Goal: Task Accomplishment & Management: Use online tool/utility

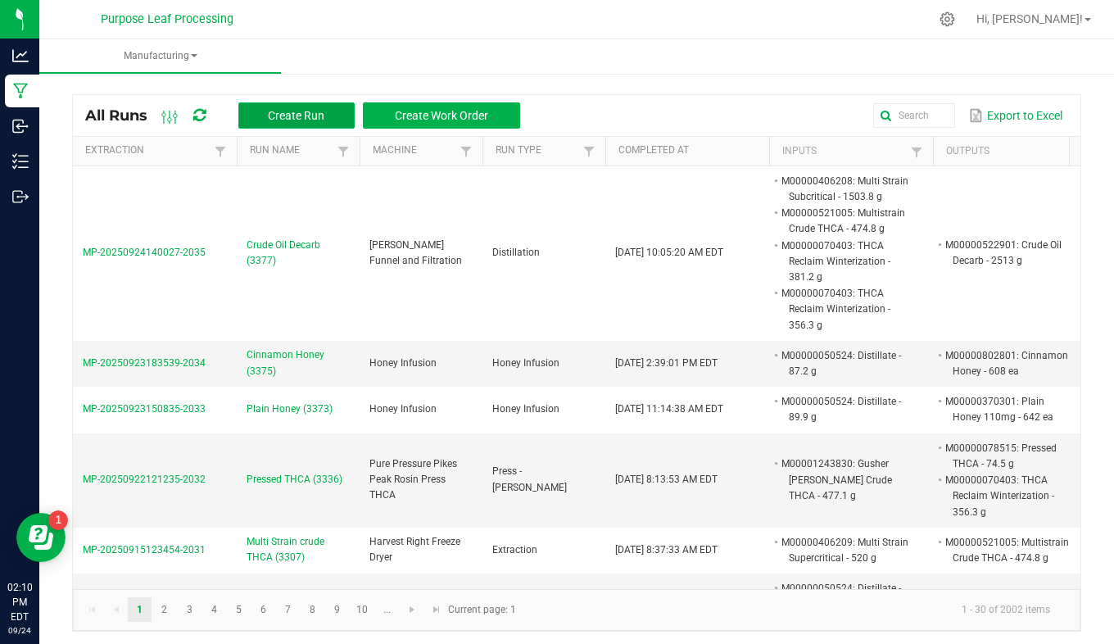
click at [290, 121] on span "Create Run" at bounding box center [296, 115] width 56 height 13
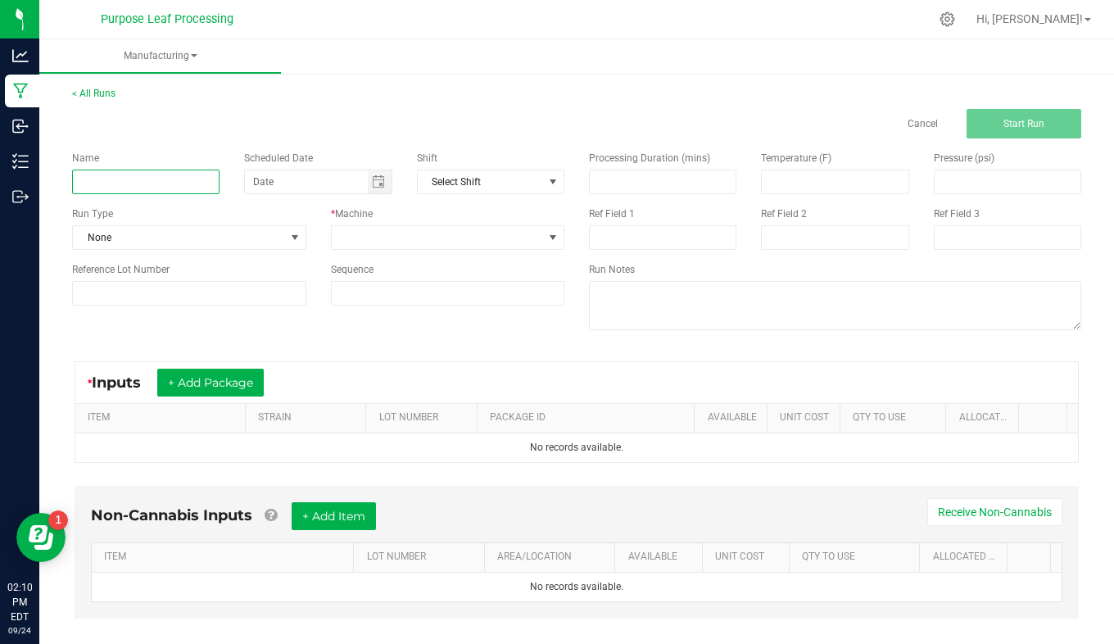
click at [191, 191] on input at bounding box center [145, 181] width 147 height 25
click at [136, 178] on input "Strawberry honey" at bounding box center [145, 181] width 147 height 25
click at [167, 183] on input "Strawberry Honey" at bounding box center [145, 181] width 147 height 25
type input "Strawberry Honey (3378)"
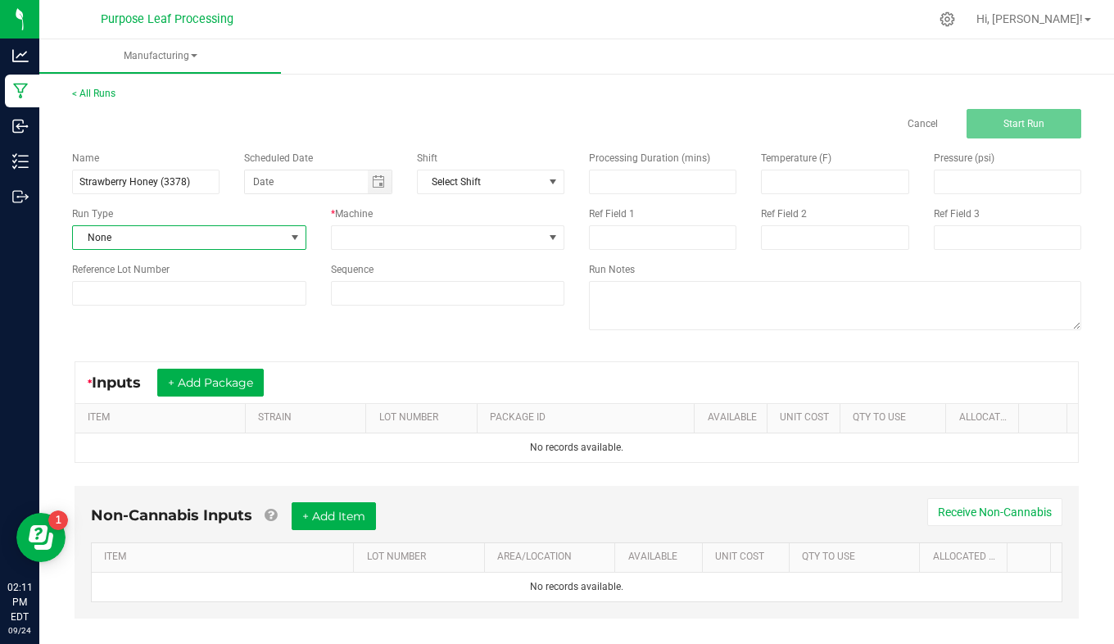
click at [165, 236] on span "None" at bounding box center [179, 237] width 212 height 23
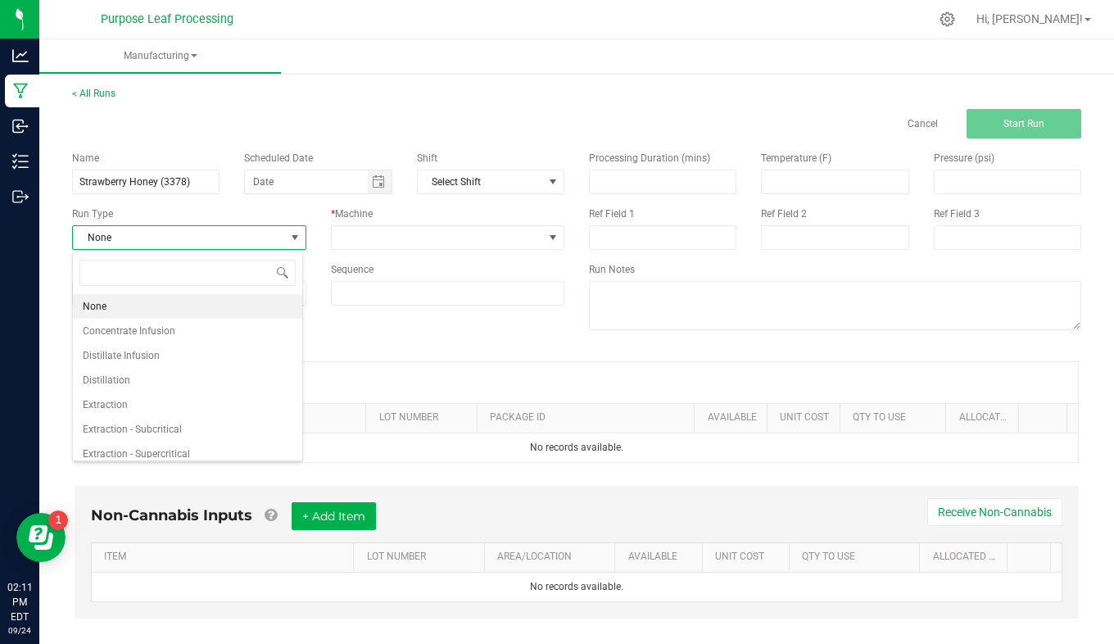
scroll to position [25, 230]
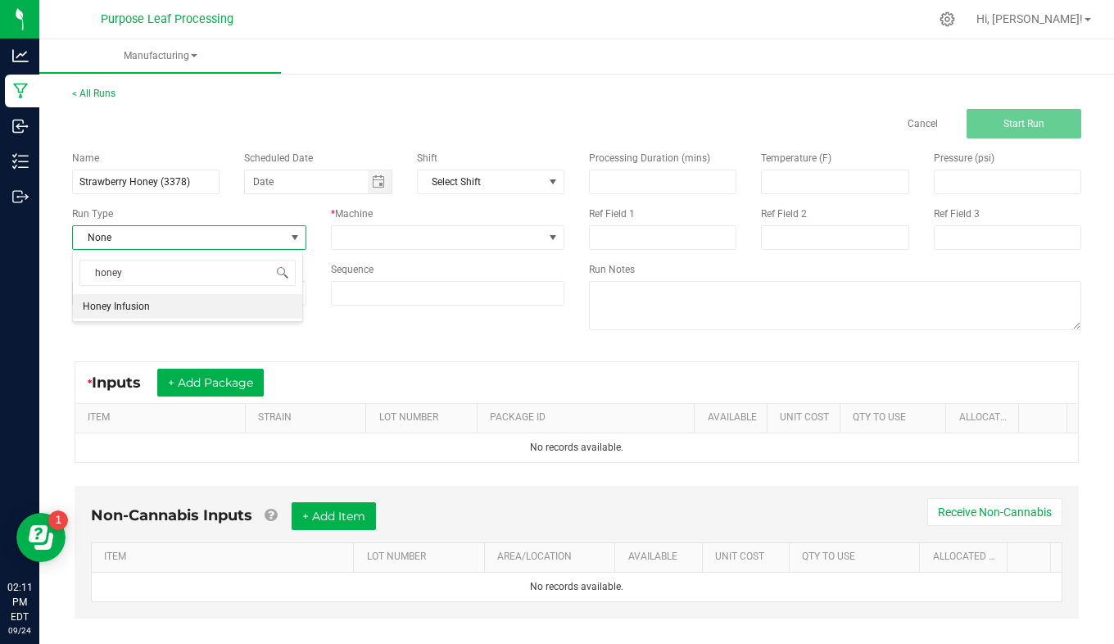
type input "honey"
click at [186, 303] on li "Honey Infusion" at bounding box center [187, 306] width 229 height 25
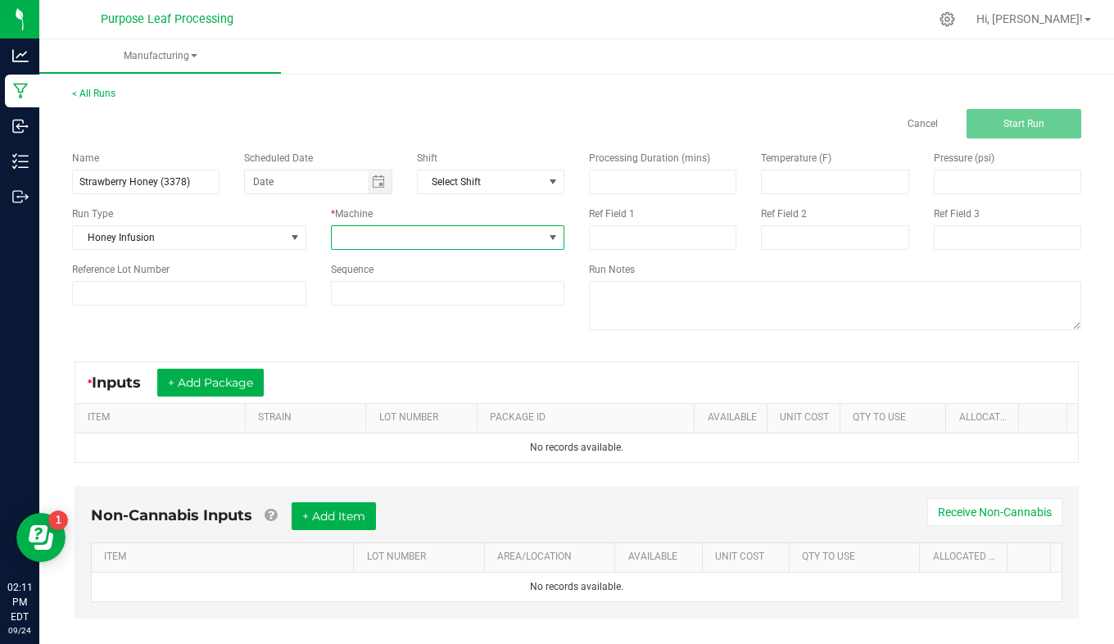
click at [371, 246] on span at bounding box center [438, 237] width 212 height 23
type input "honey"
click at [382, 307] on li "Honey Infusion" at bounding box center [442, 308] width 229 height 28
click at [206, 389] on button "+ Add Package" at bounding box center [210, 382] width 106 height 28
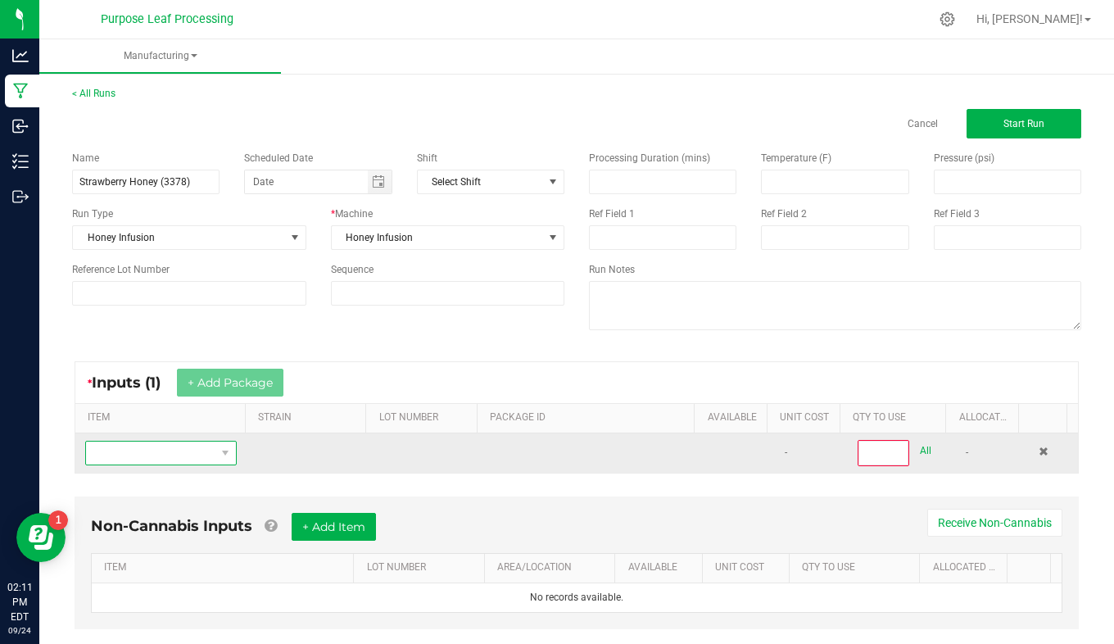
click at [215, 453] on span "NO DATA FOUND" at bounding box center [225, 452] width 20 height 23
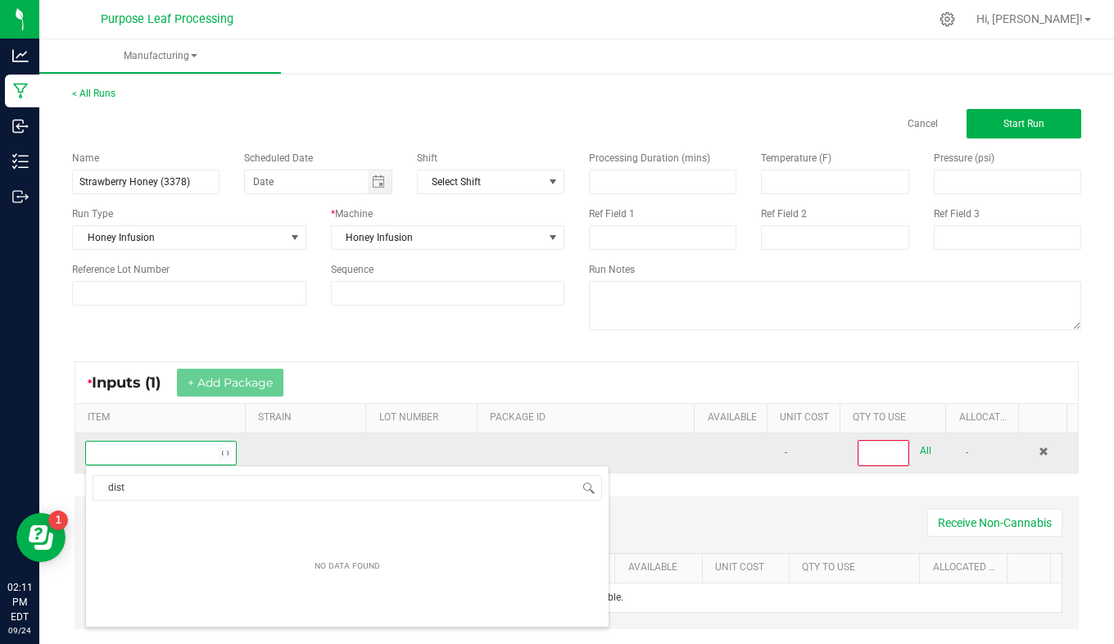
scroll to position [25, 145]
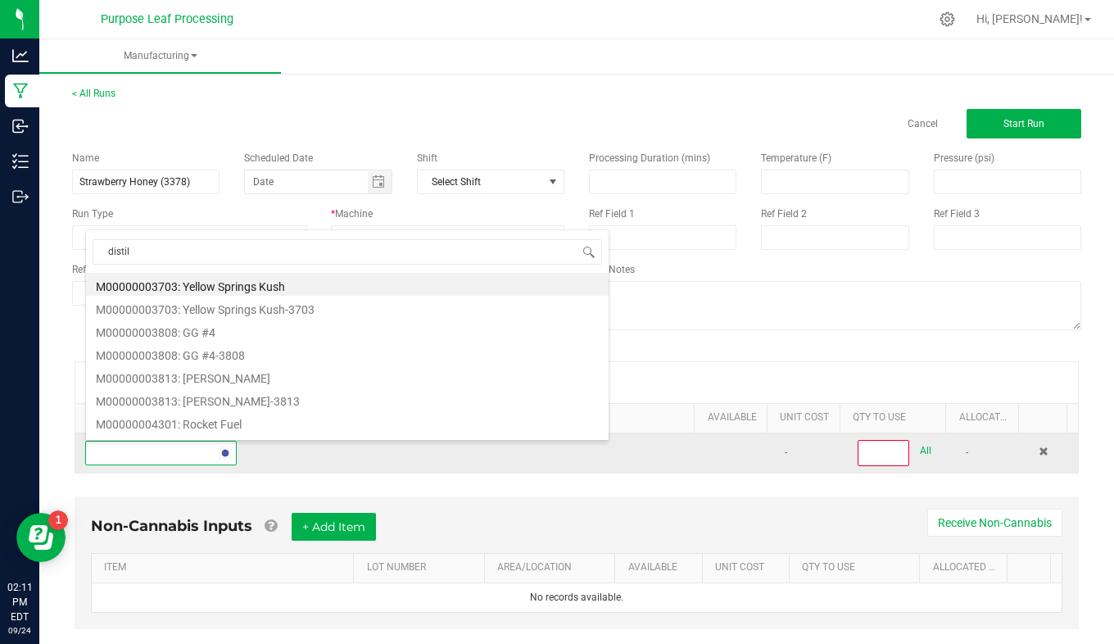
type input "distill"
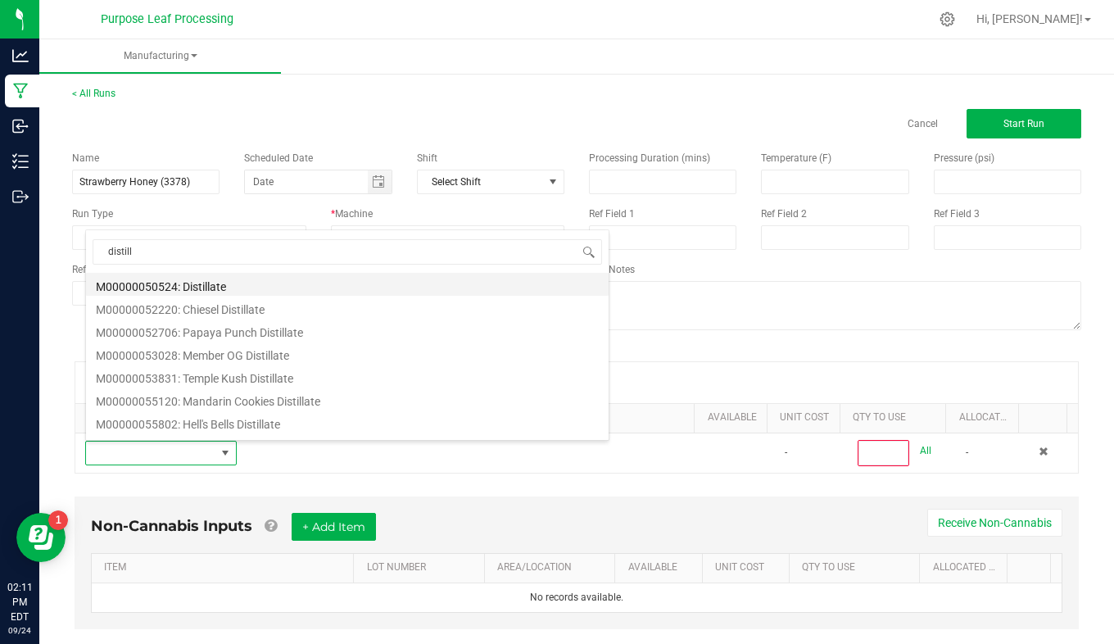
click at [248, 289] on li "M00000050524: Distillate" at bounding box center [347, 284] width 522 height 23
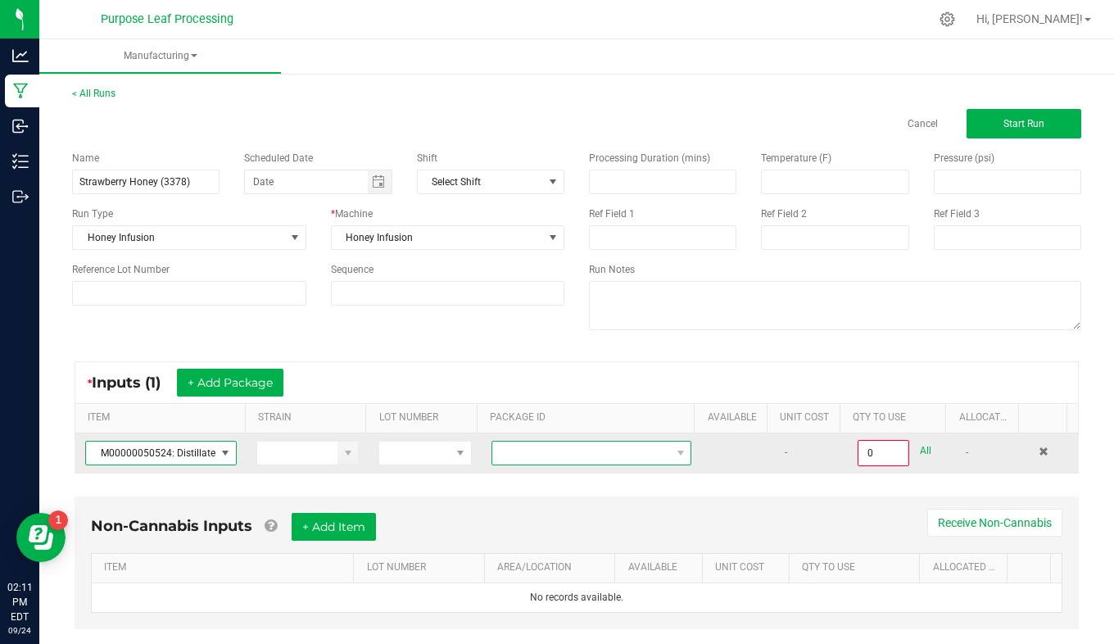
click at [523, 458] on span at bounding box center [581, 452] width 178 height 23
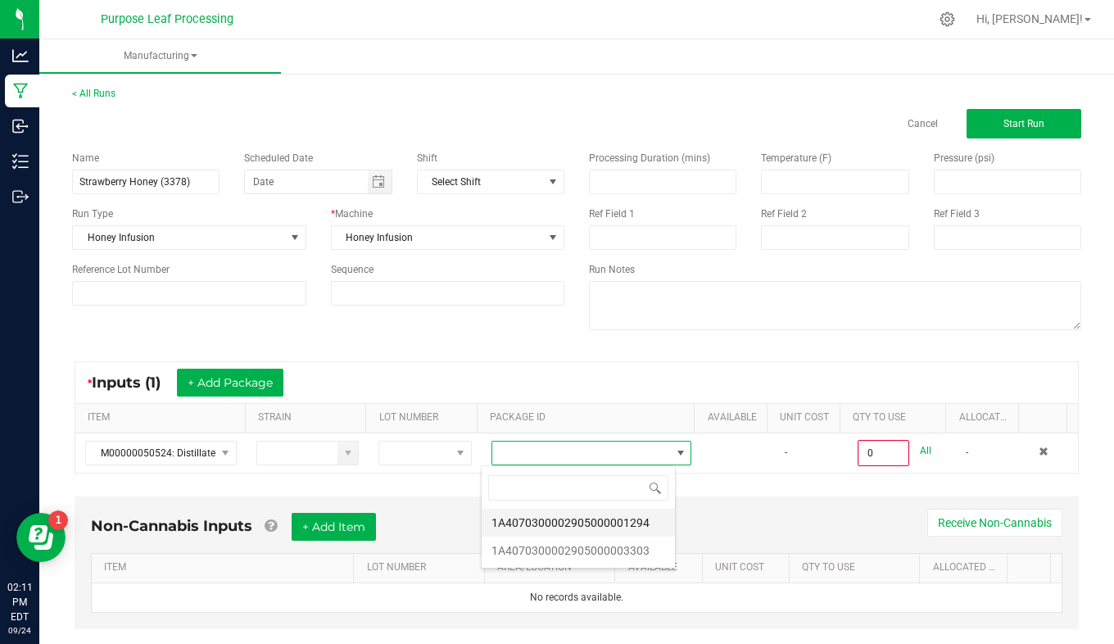
click at [577, 522] on li "1A4070300002905000001294" at bounding box center [577, 522] width 193 height 28
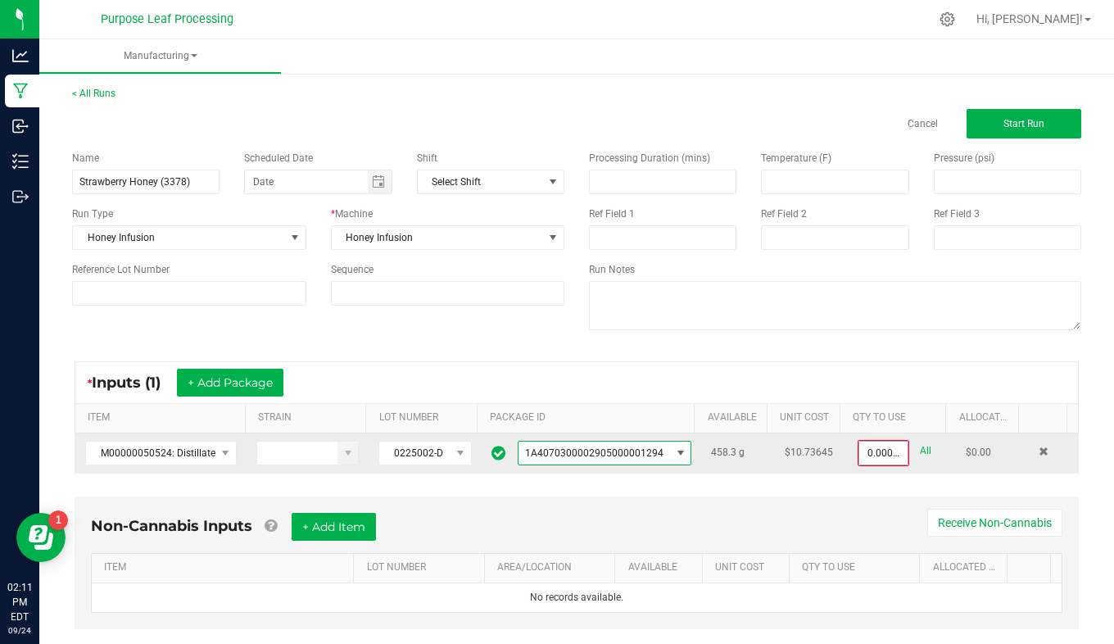
type input "0"
click at [869, 451] on input "0" at bounding box center [883, 452] width 48 height 23
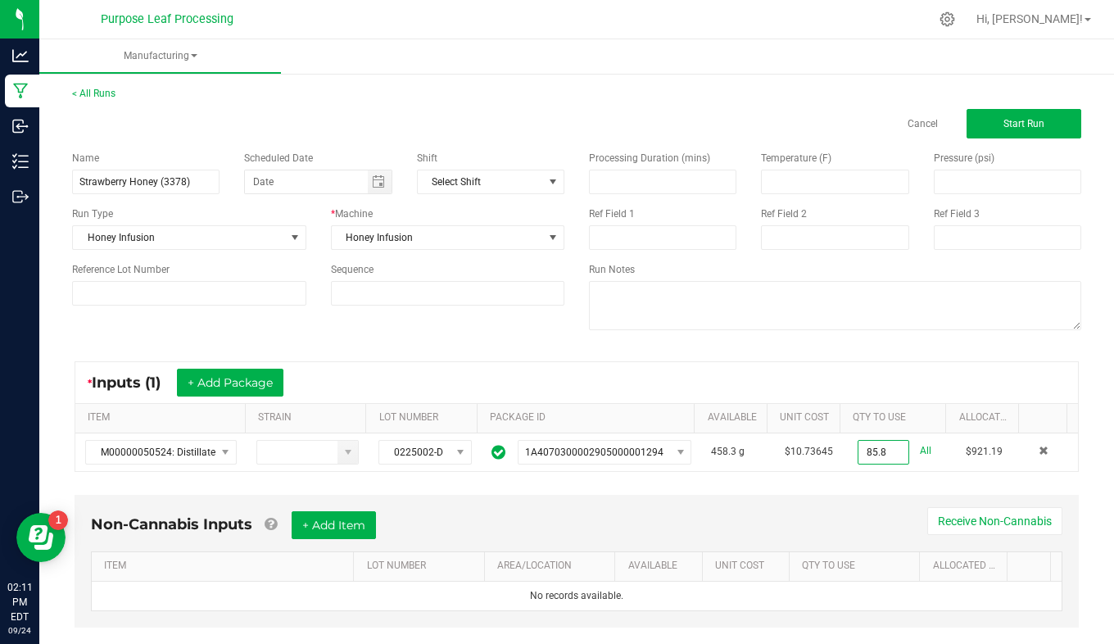
type input "85.8000 g"
click at [762, 504] on div "Non-Cannabis Inputs + Add Item Receive Non-Cannabis ITEM LOT NUMBER AREA/LOCATI…" at bounding box center [577, 561] width 1004 height 133
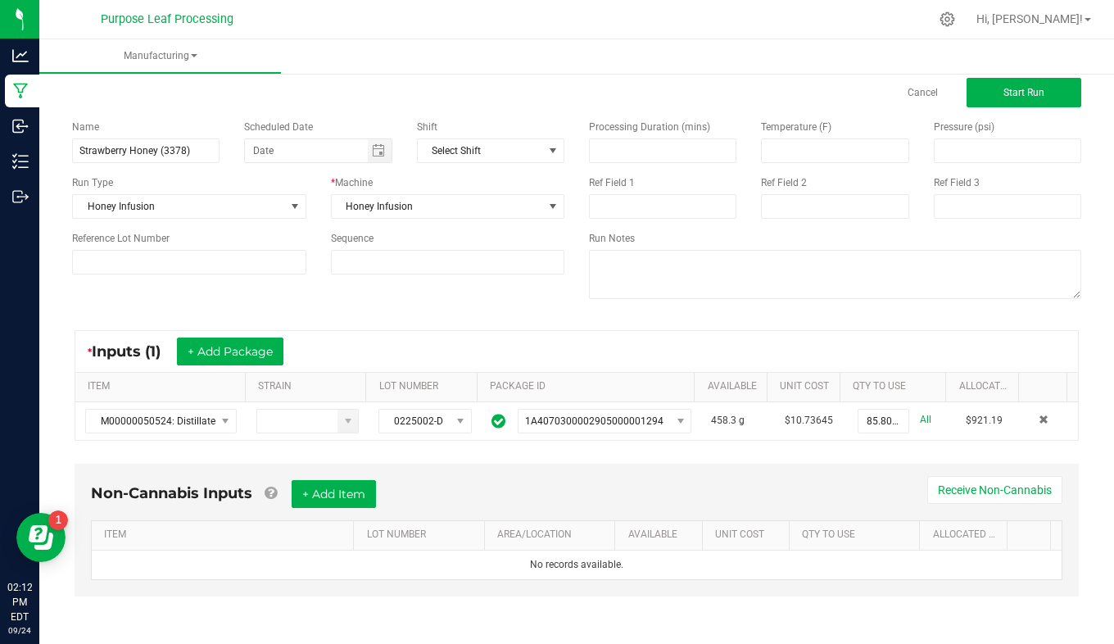
click at [329, 508] on div "Non-Cannabis Inputs + Add Item Receive Non-Cannabis" at bounding box center [576, 500] width 971 height 40
click at [346, 494] on button "+ Add Item" at bounding box center [333, 494] width 84 height 28
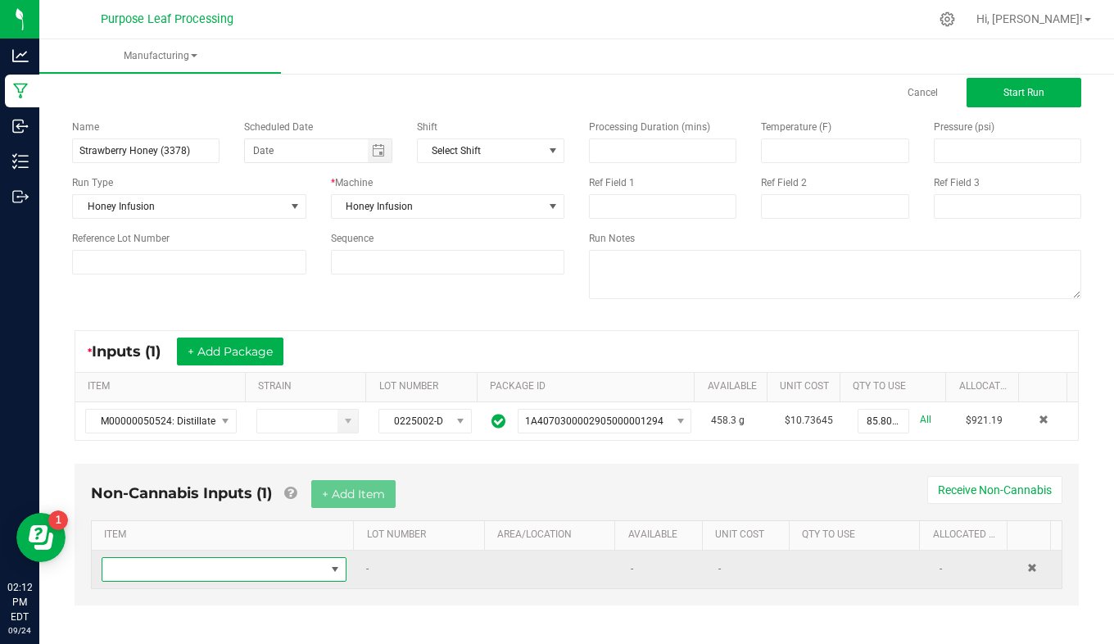
click at [280, 569] on span "NO DATA FOUND" at bounding box center [213, 569] width 223 height 23
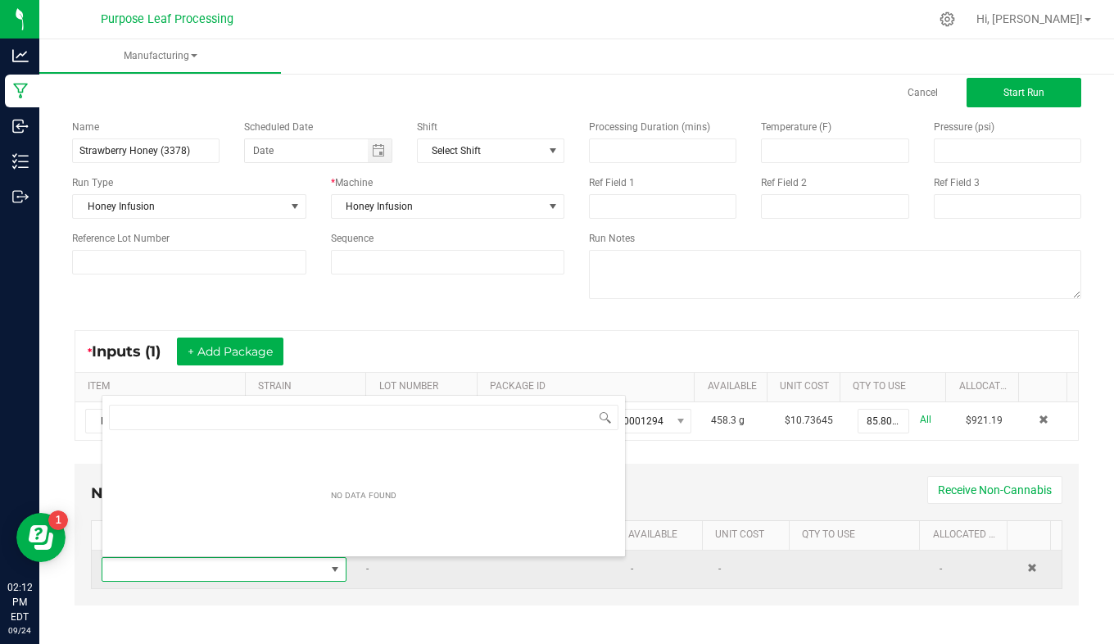
scroll to position [25, 235]
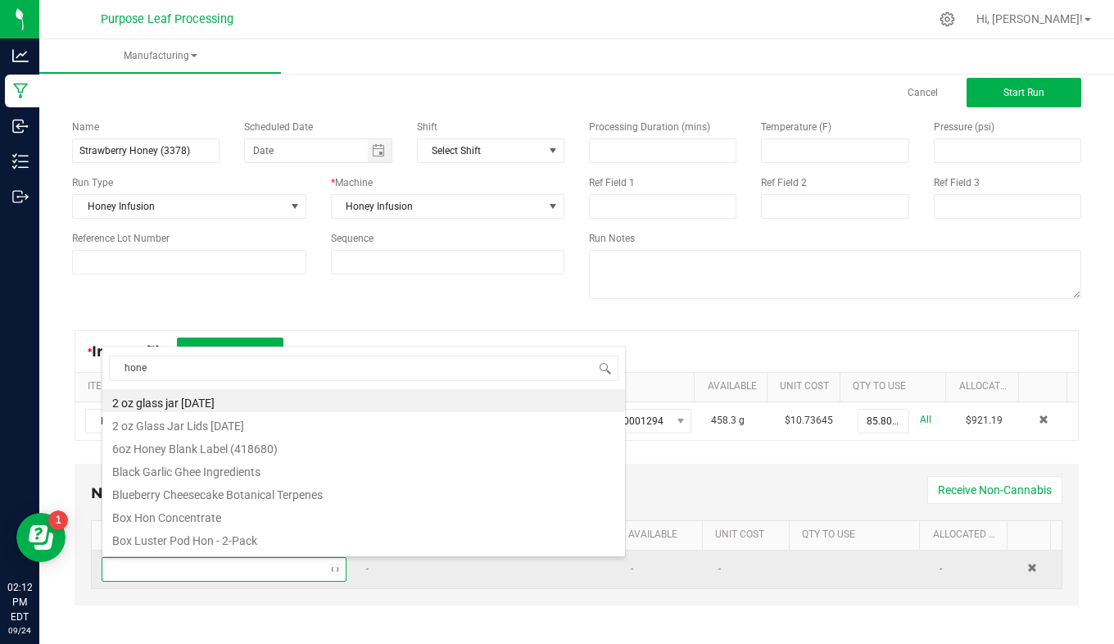
type input "honey"
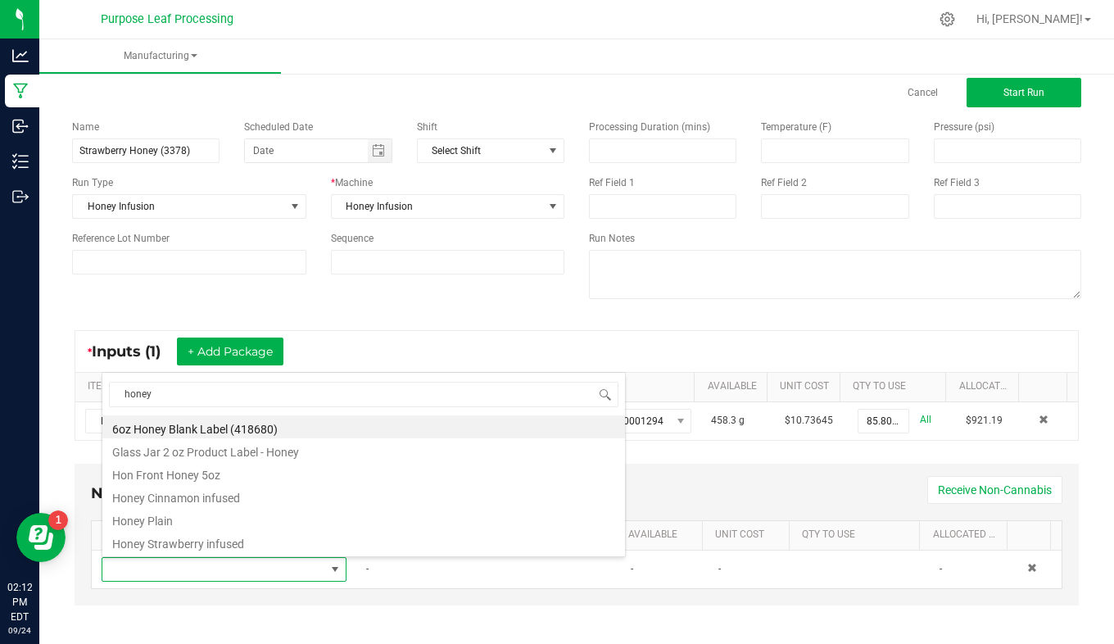
click at [275, 534] on li "Honey Strawberry infused" at bounding box center [363, 541] width 522 height 23
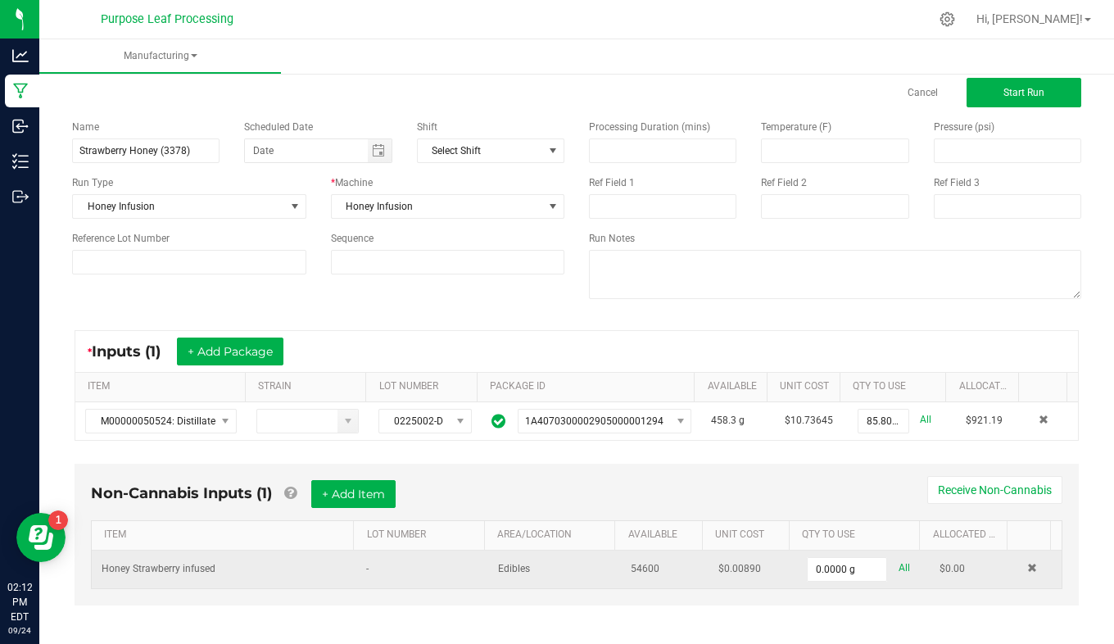
click at [898, 569] on link "All" at bounding box center [903, 568] width 11 height 22
type input "54600.0000 g"
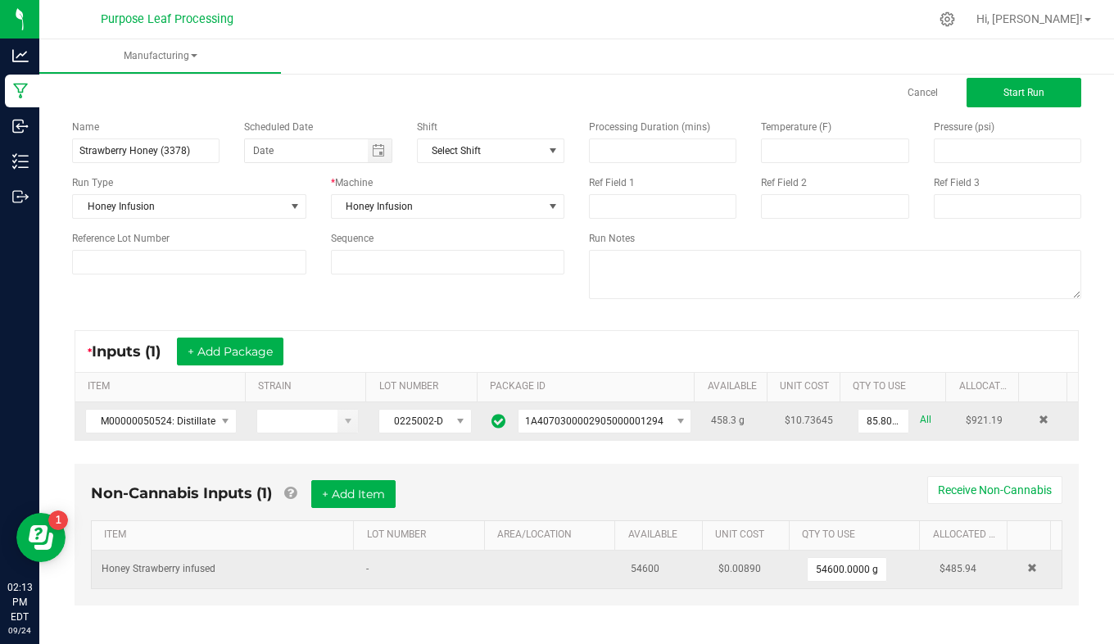
scroll to position [39, 0]
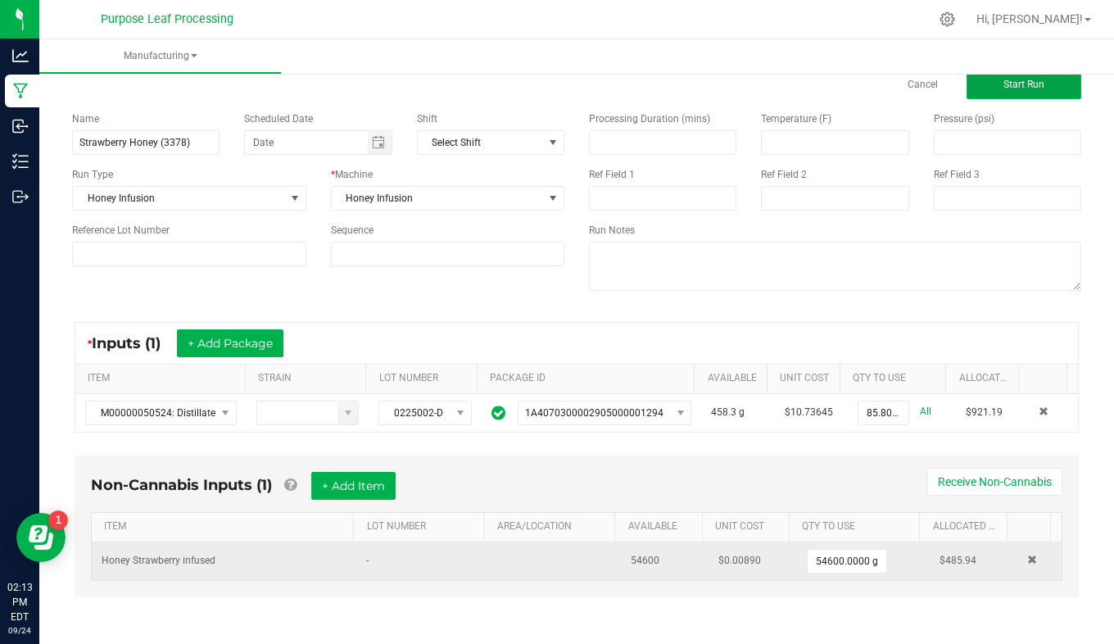
click at [983, 89] on button "Start Run" at bounding box center [1023, 84] width 115 height 29
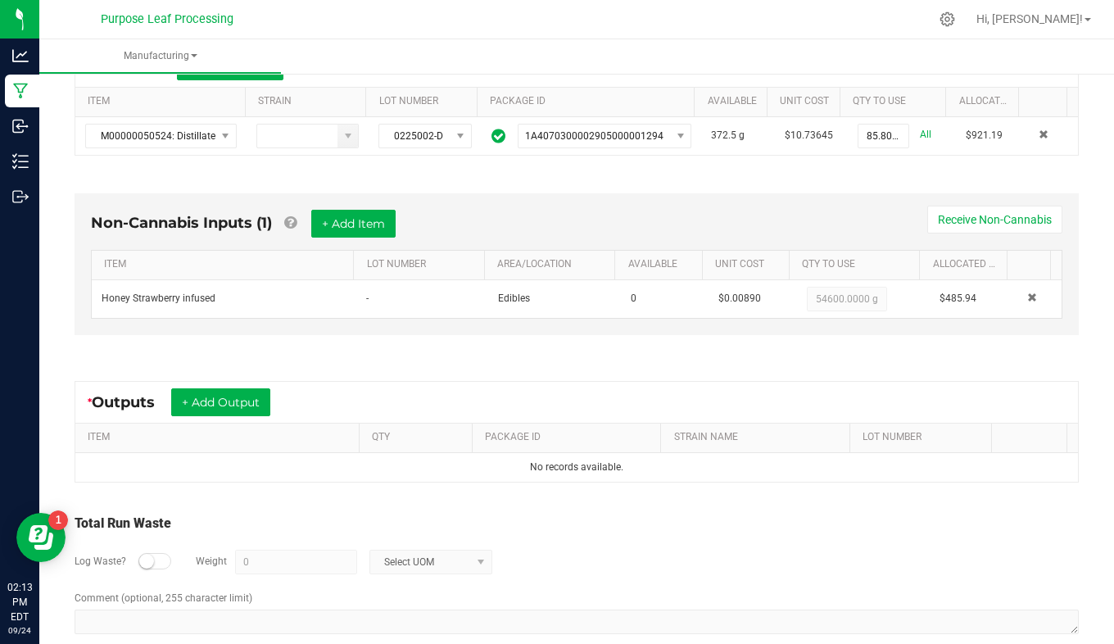
scroll to position [375, 0]
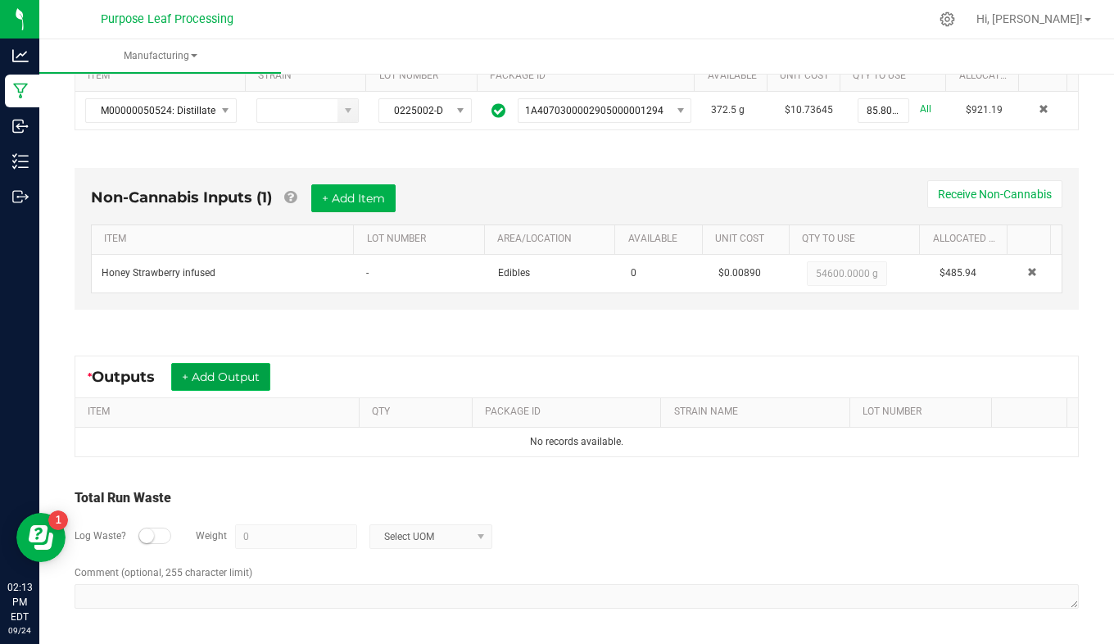
click at [234, 377] on button "+ Add Output" at bounding box center [220, 377] width 99 height 28
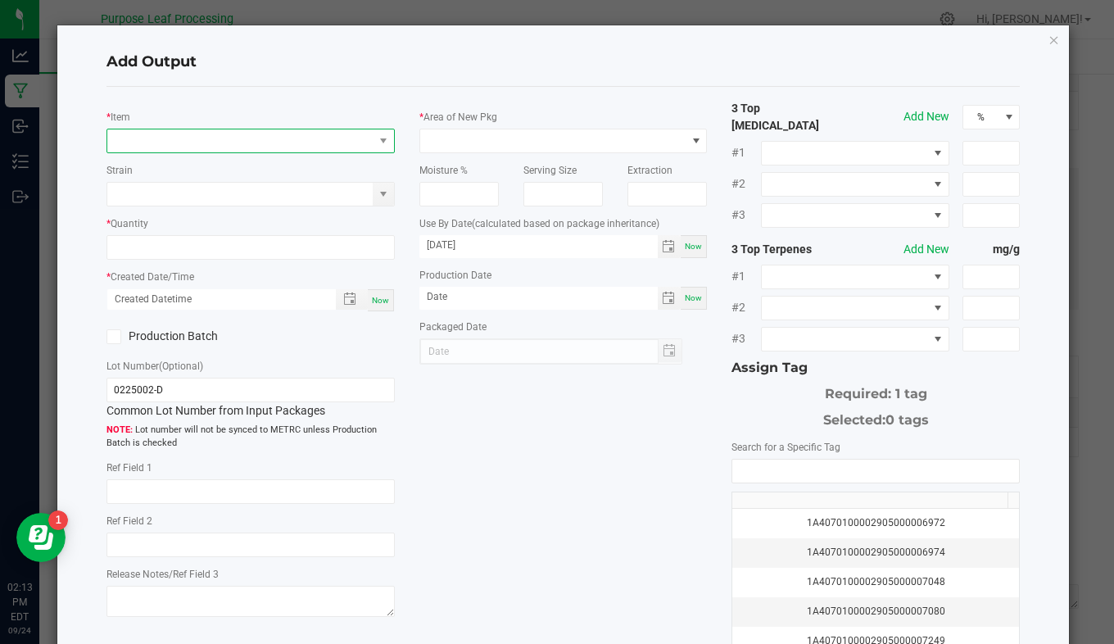
click at [298, 151] on span "NO DATA FOUND" at bounding box center [240, 140] width 266 height 23
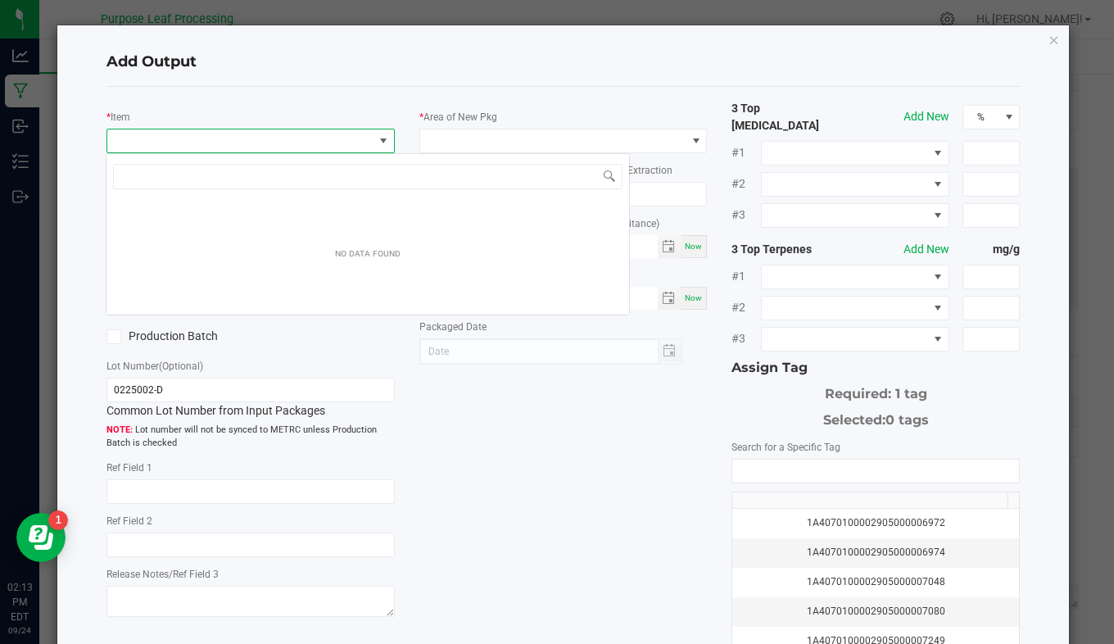
scroll to position [25, 284]
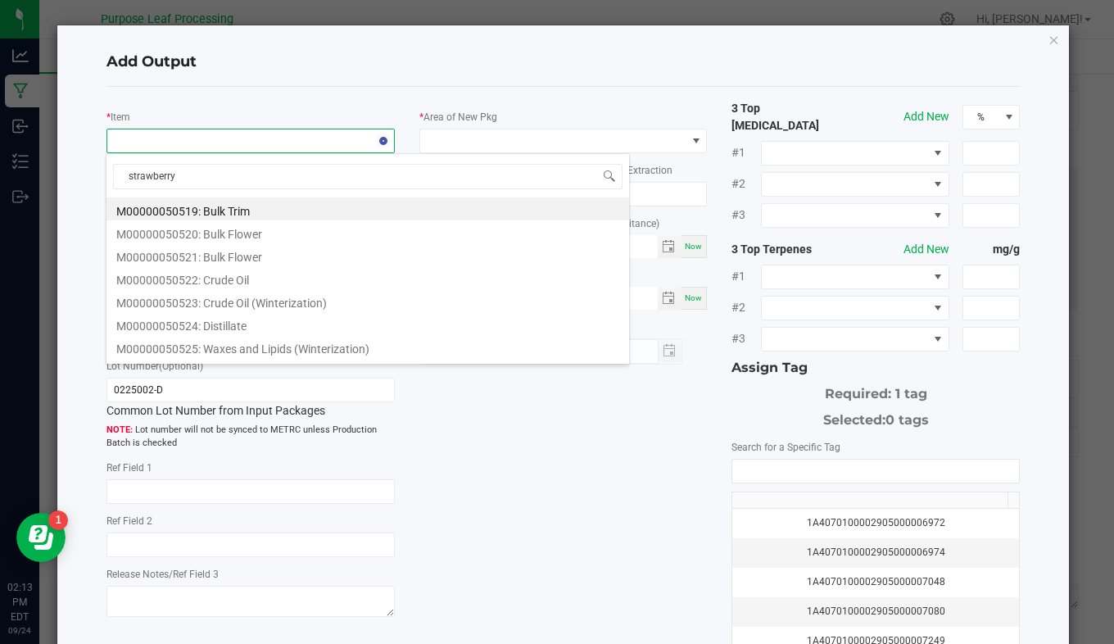
type input "strawberry"
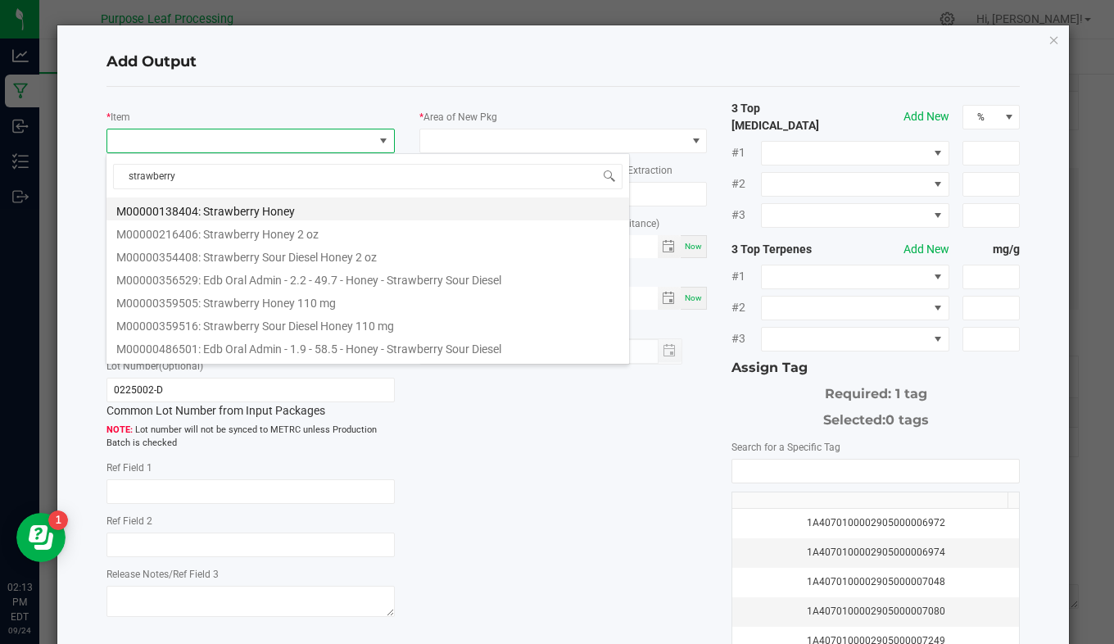
click at [310, 207] on li "M00000138404: Strawberry Honey" at bounding box center [367, 208] width 522 height 23
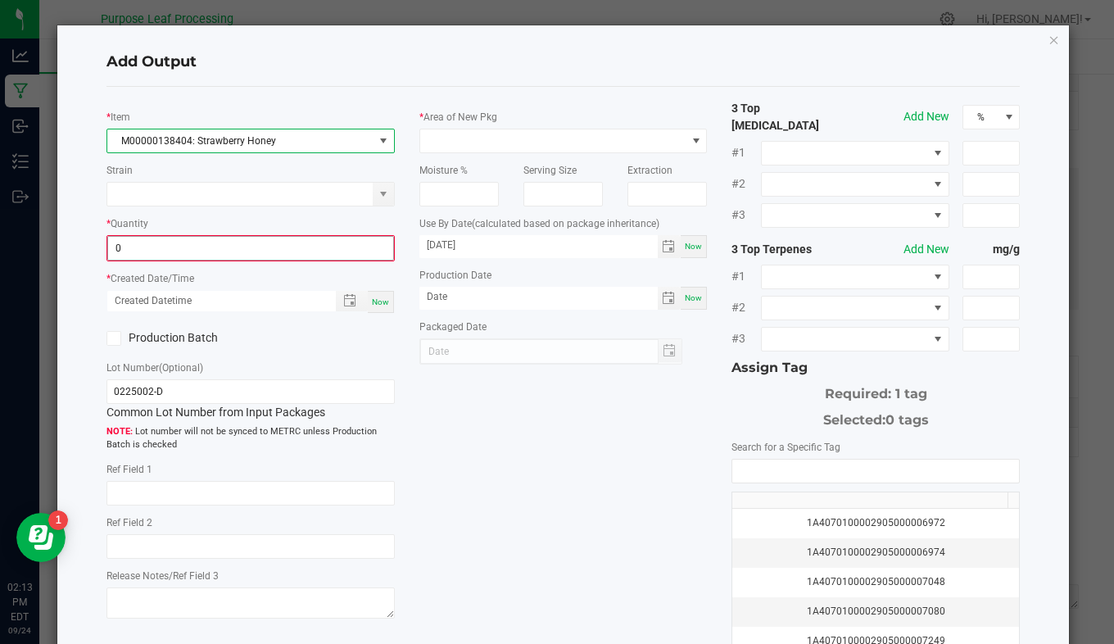
click at [214, 251] on input "0" at bounding box center [250, 248] width 285 height 23
type input "0"
click at [300, 249] on input "0" at bounding box center [250, 248] width 285 height 23
click at [133, 219] on label "Quantity" at bounding box center [130, 223] width 38 height 15
click at [156, 247] on input at bounding box center [250, 248] width 285 height 23
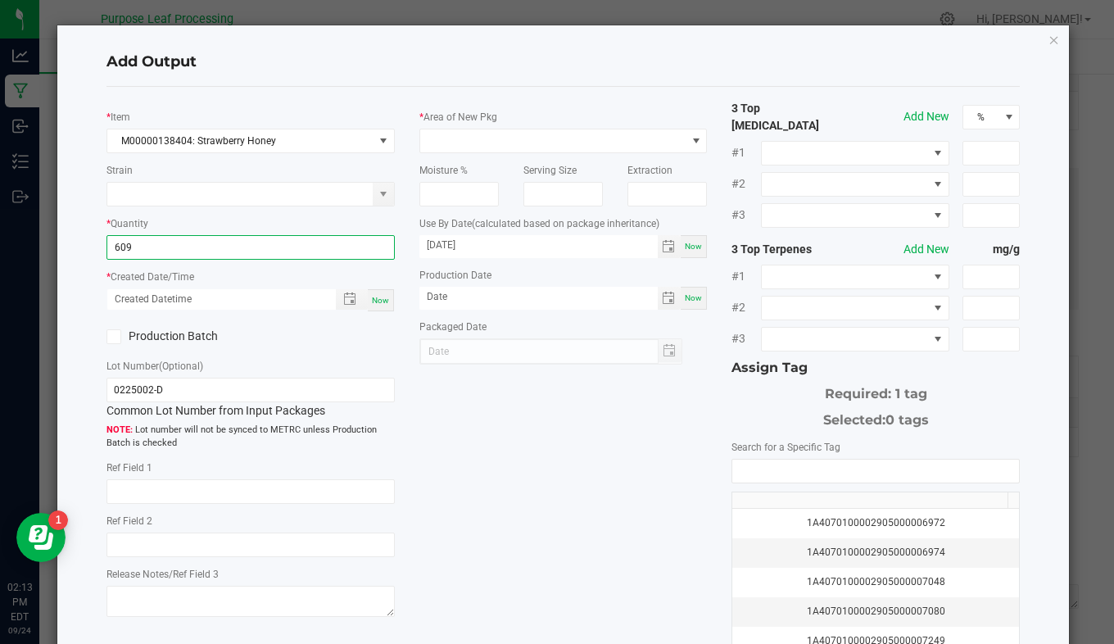
type input "609.0000 g"
click at [373, 305] on span "Now" at bounding box center [380, 300] width 17 height 9
type input "[DATE] 2:13 PM"
type input "[DATE]"
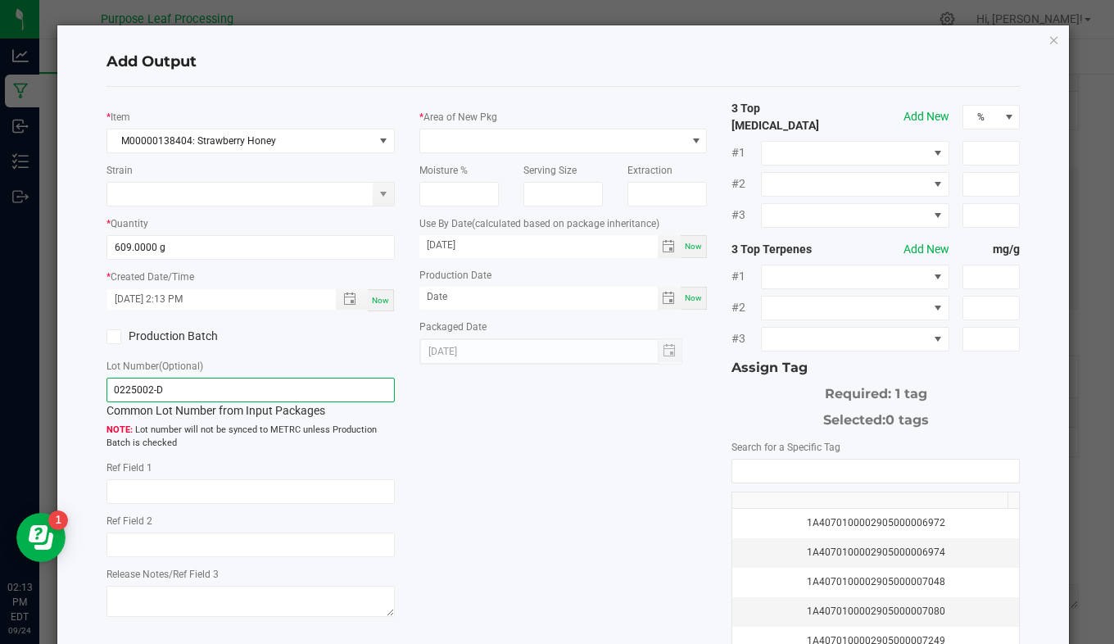
click at [233, 395] on input "0225002-D" at bounding box center [250, 389] width 288 height 25
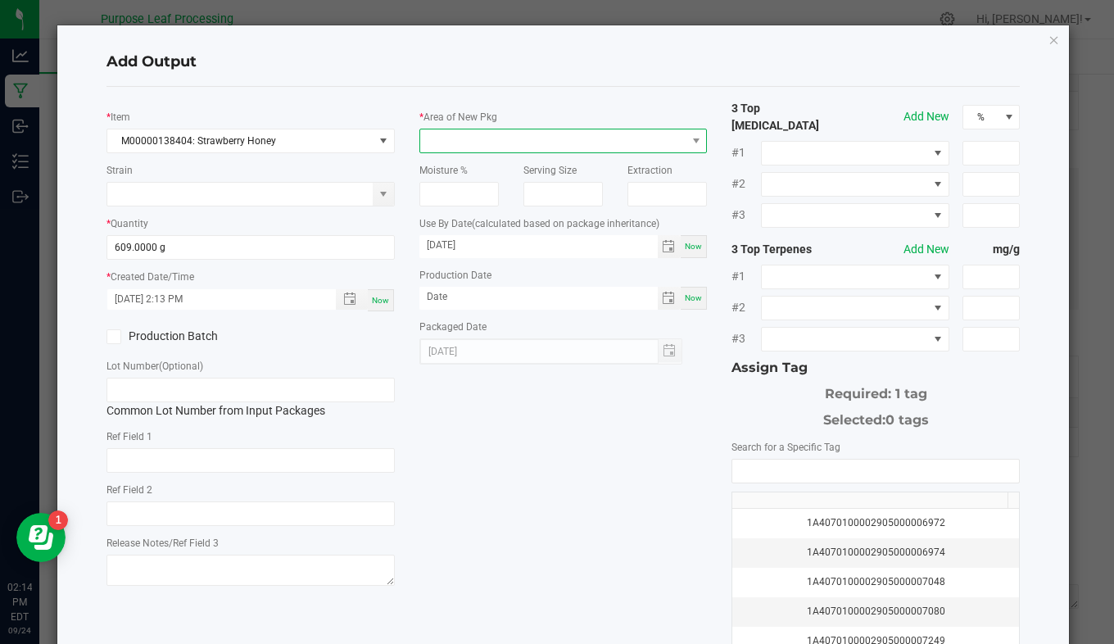
click at [499, 144] on span at bounding box center [553, 140] width 266 height 23
type input "vau"
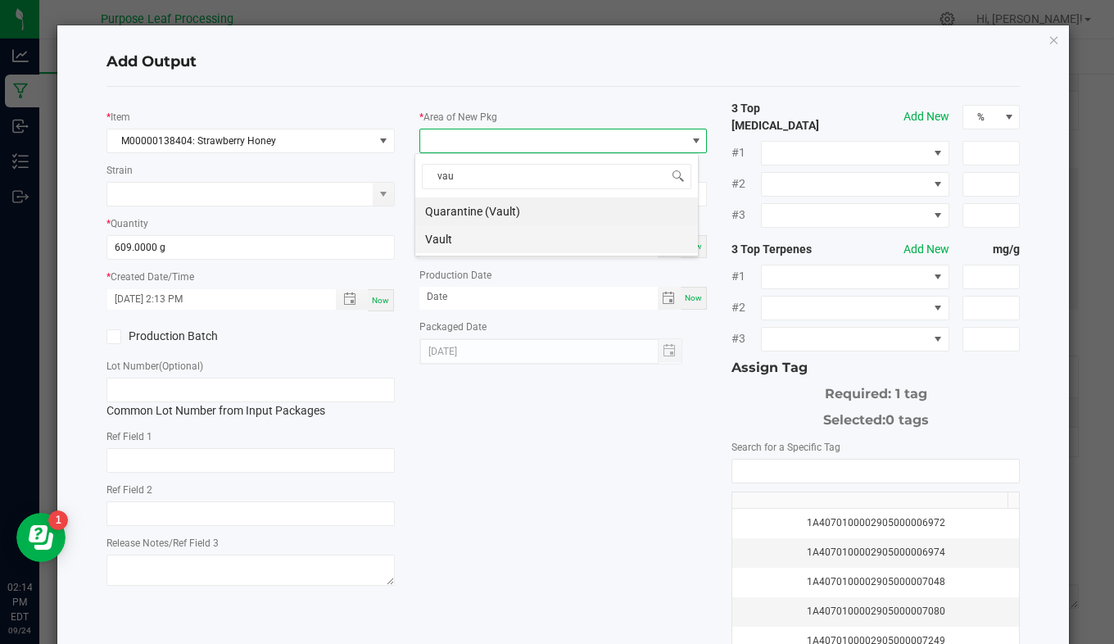
click at [515, 241] on li "Vault" at bounding box center [556, 239] width 282 height 28
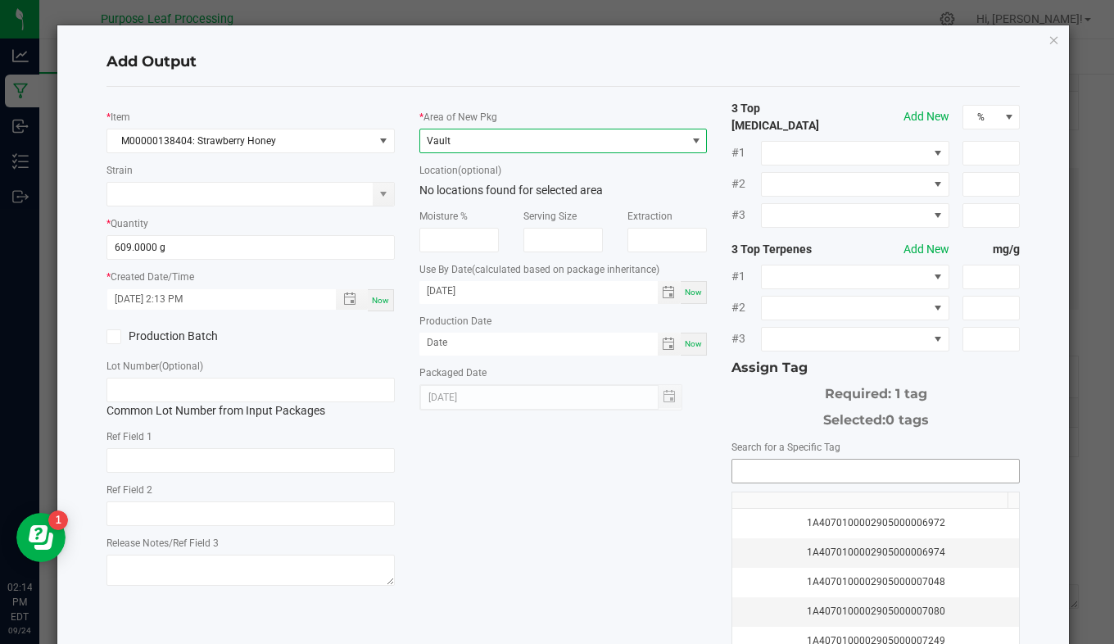
click at [779, 463] on input "NO DATA FOUND" at bounding box center [875, 470] width 287 height 23
click at [229, 241] on input "609" at bounding box center [250, 247] width 287 height 23
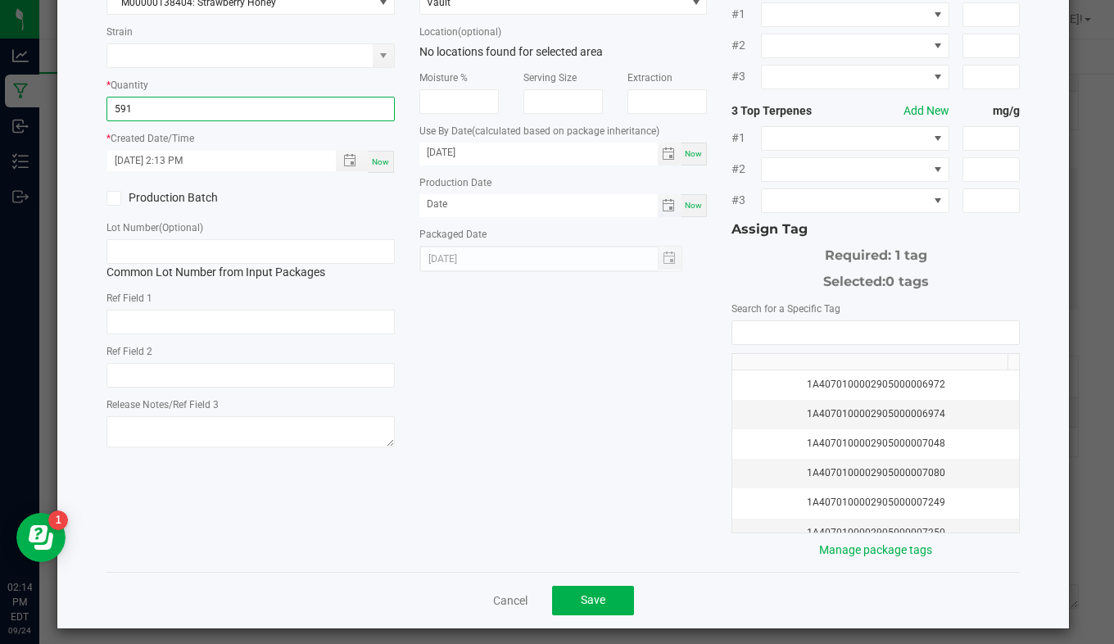
scroll to position [0, 0]
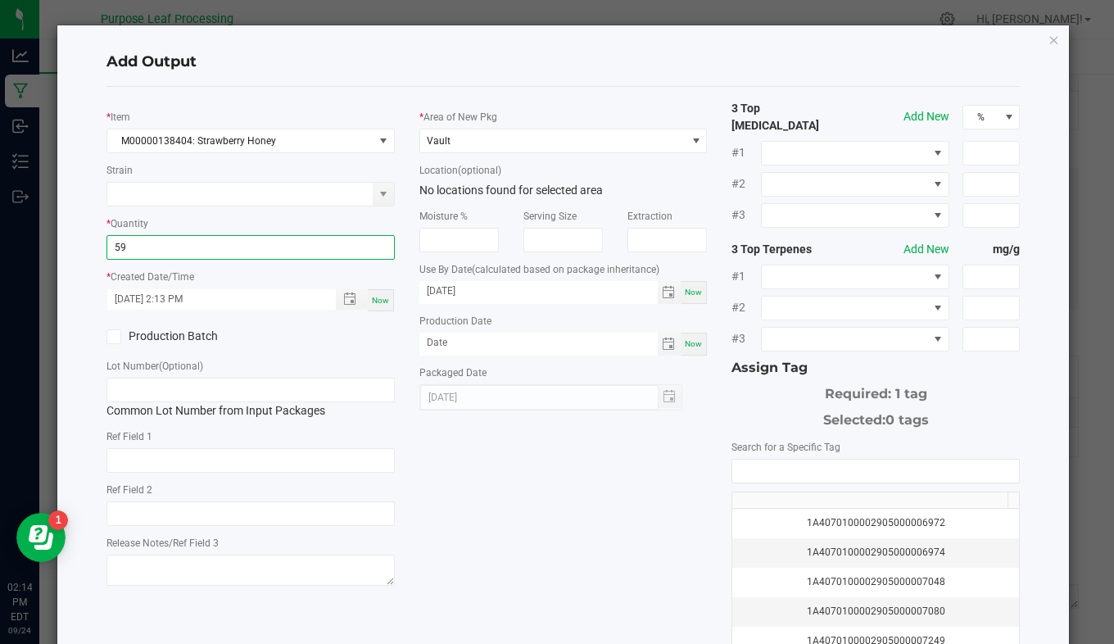
type input "5"
type input "609.0000 g"
click at [767, 469] on input "NO DATA FOUND" at bounding box center [875, 470] width 287 height 23
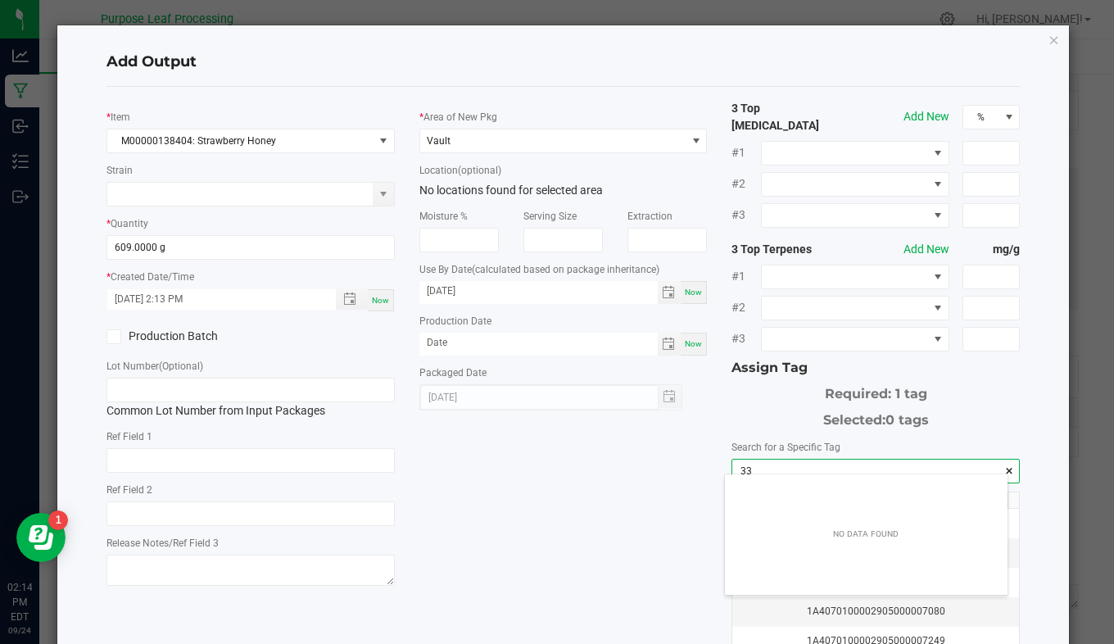
scroll to position [23, 282]
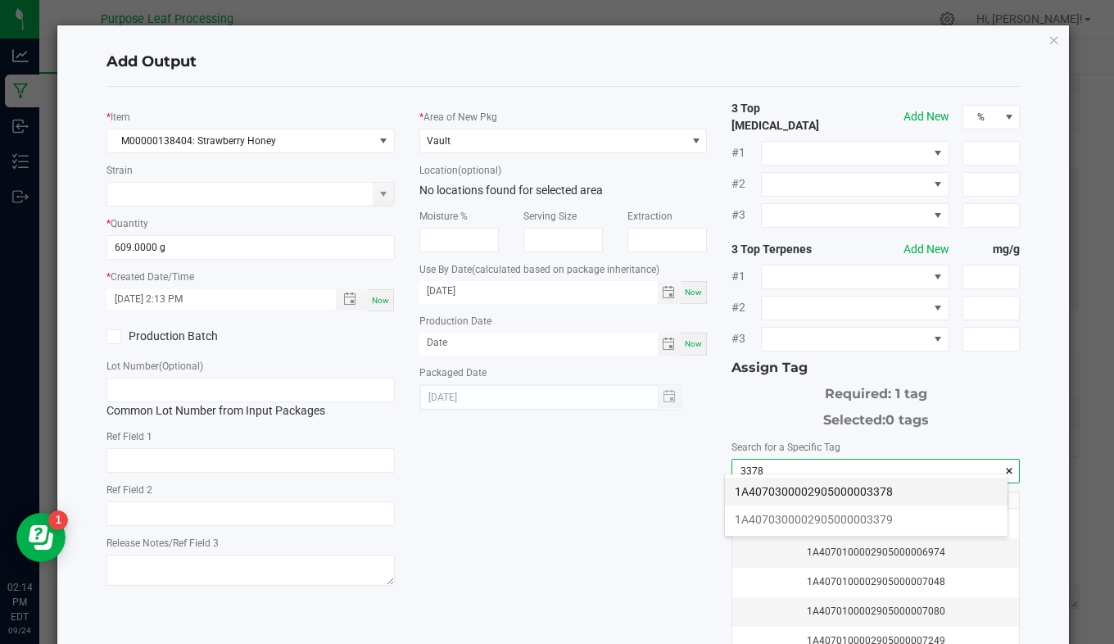
click at [770, 482] on li "1A4070300002905000003378" at bounding box center [866, 491] width 282 height 28
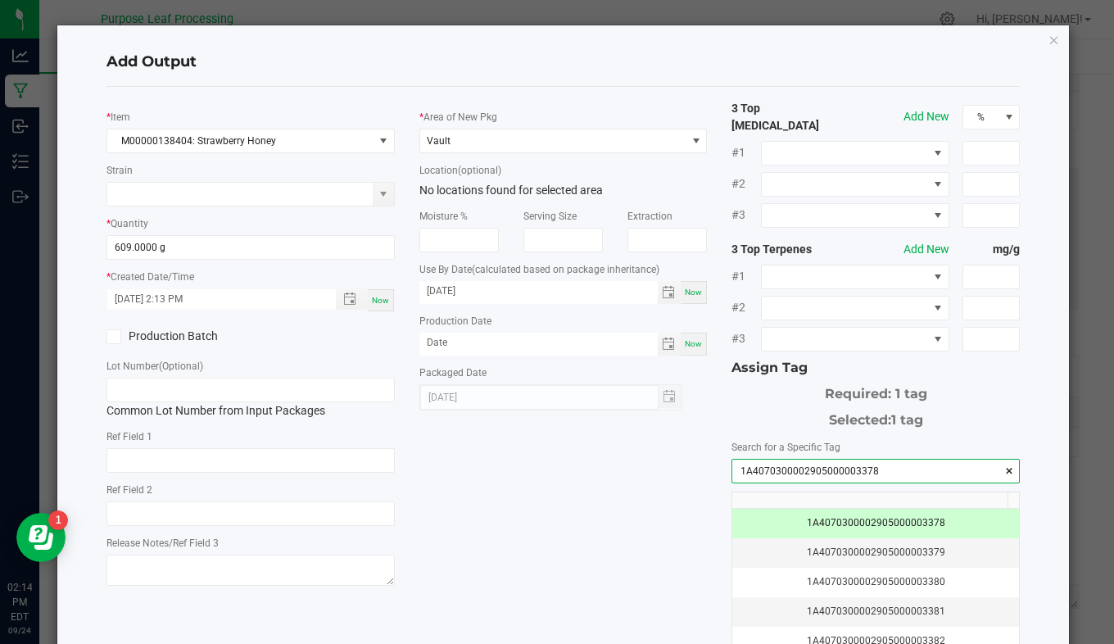
scroll to position [138, 0]
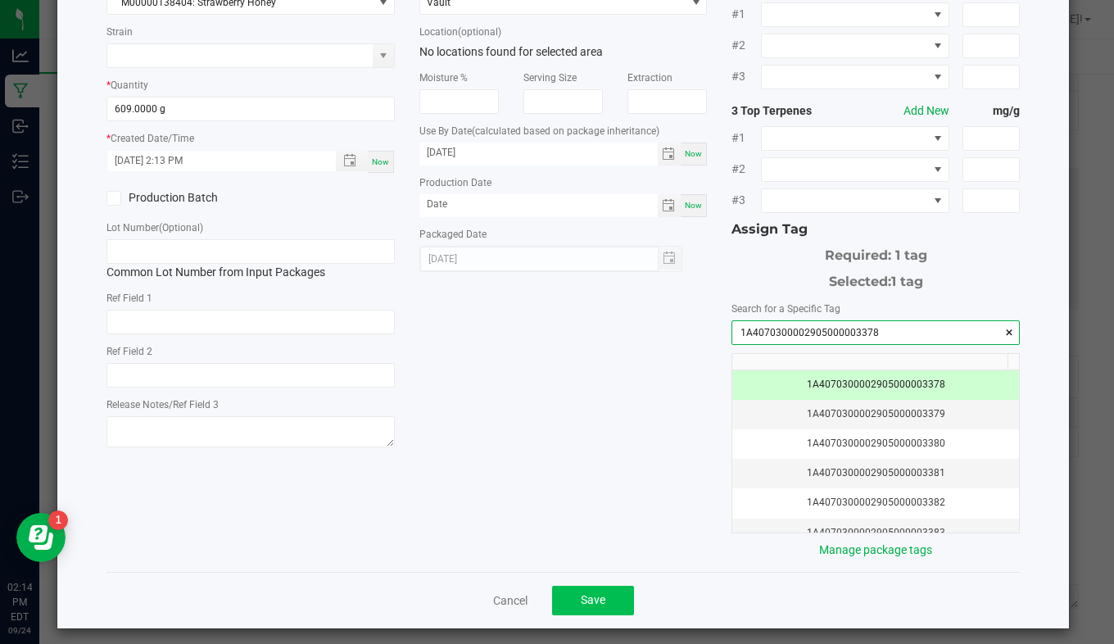
type input "1A4070300002905000003378"
click at [599, 591] on button "Save" at bounding box center [593, 599] width 82 height 29
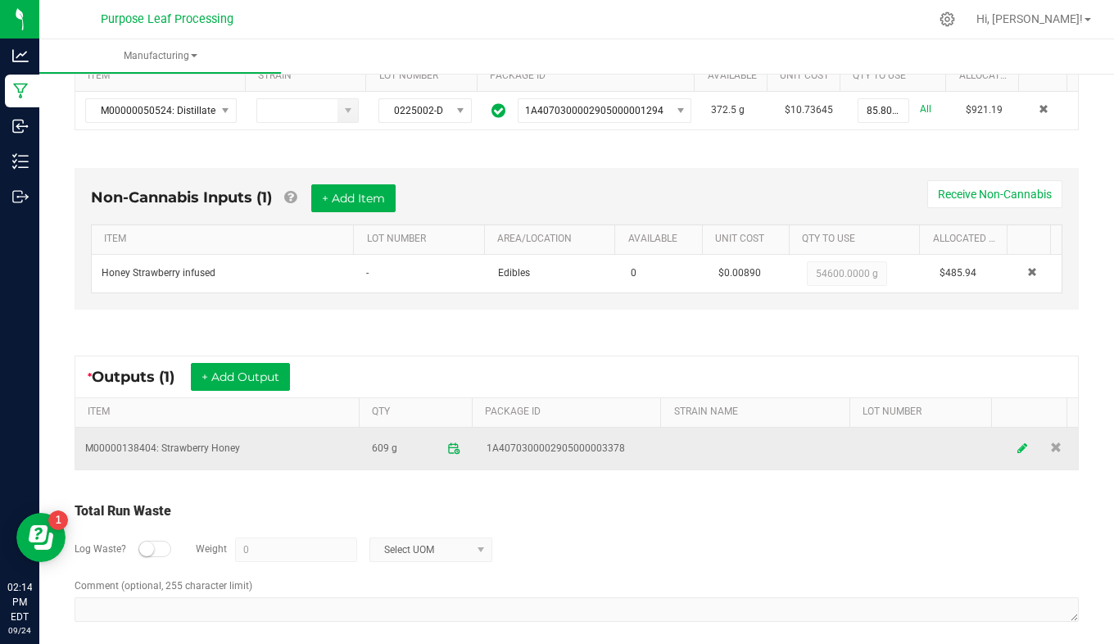
click at [1010, 454] on link at bounding box center [1022, 448] width 25 height 32
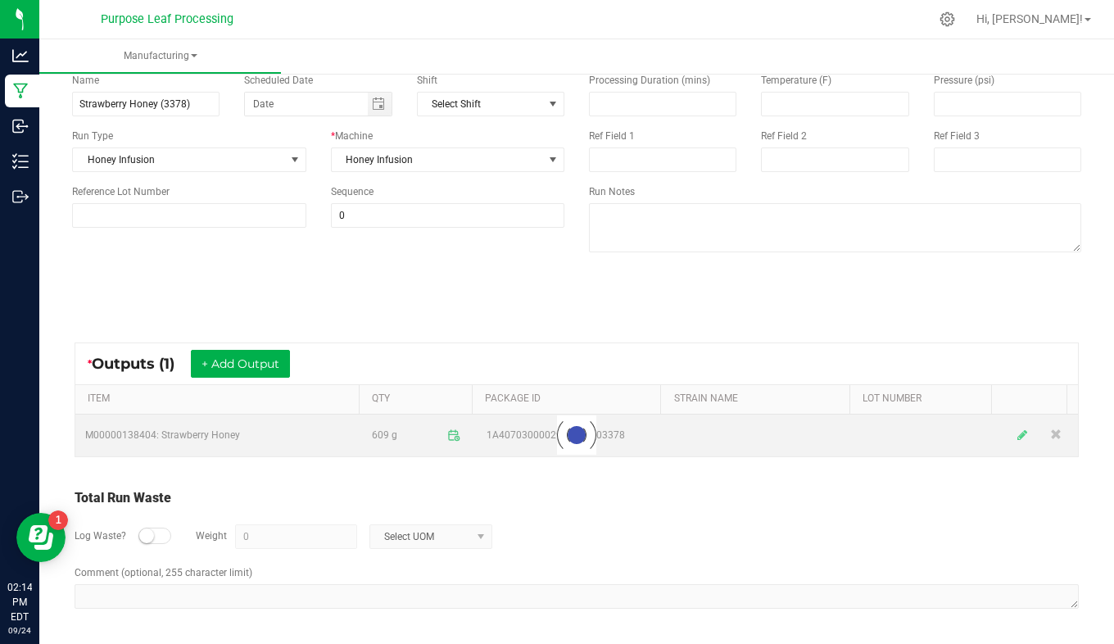
scroll to position [111, 0]
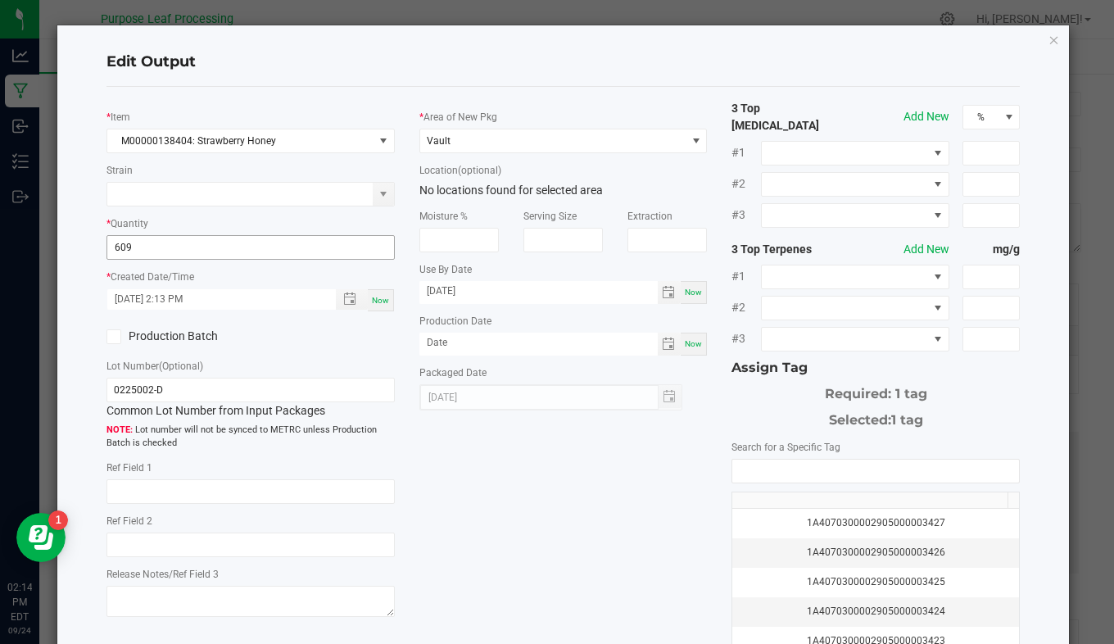
click at [210, 259] on input "609" at bounding box center [250, 247] width 287 height 23
click at [373, 165] on div "Strain" at bounding box center [250, 183] width 288 height 45
type input "609.0000 g"
click at [348, 148] on span "M00000138404: Strawberry Honey" at bounding box center [240, 140] width 266 height 23
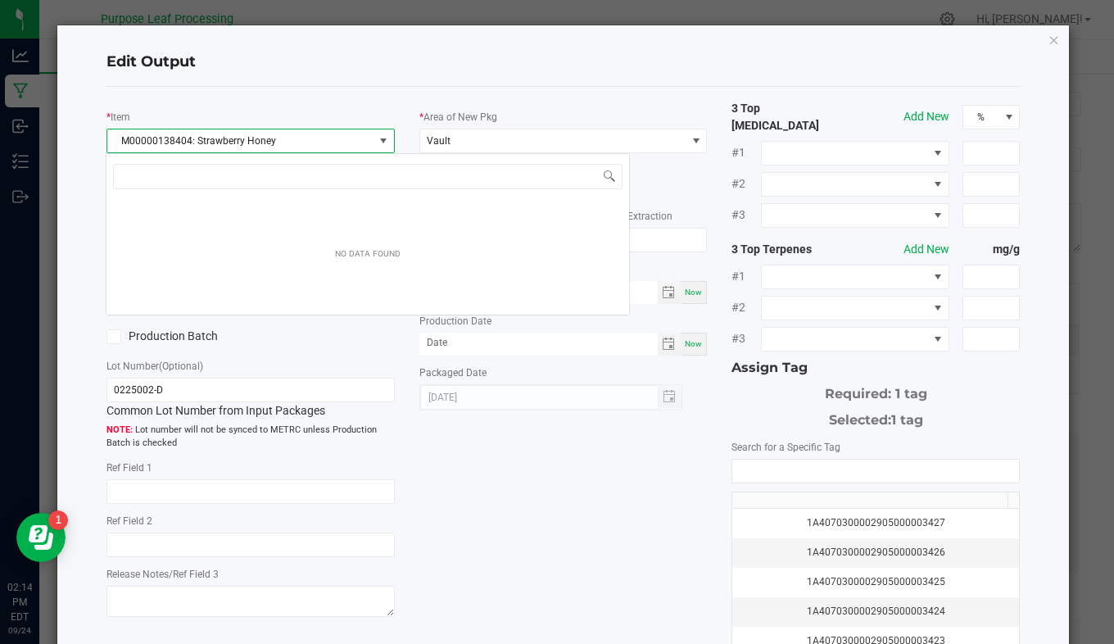
scroll to position [25, 284]
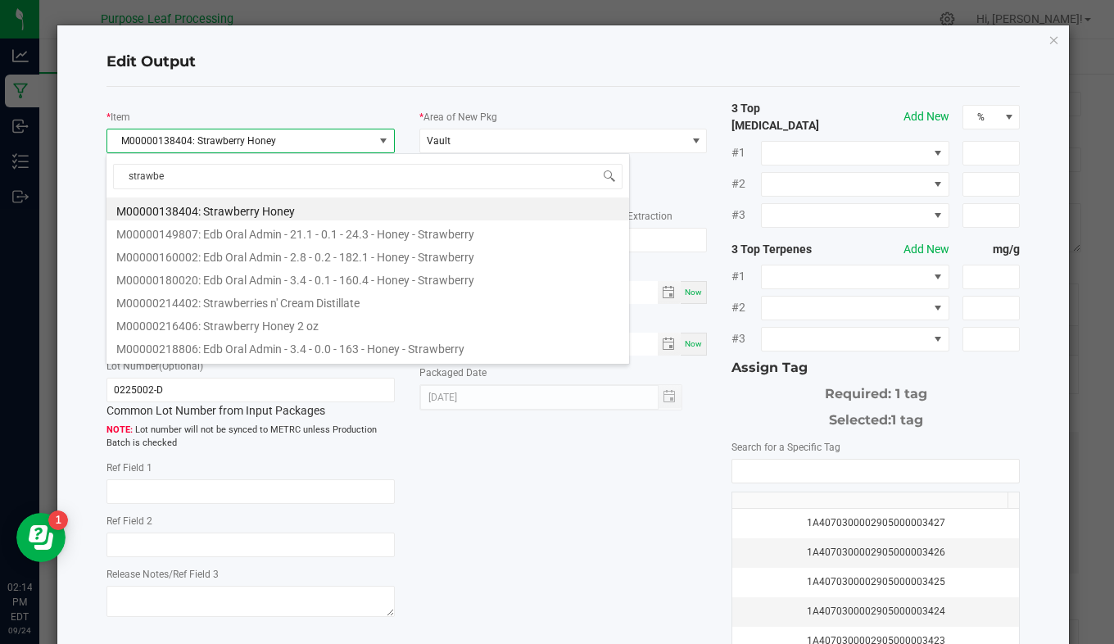
type input "strawber"
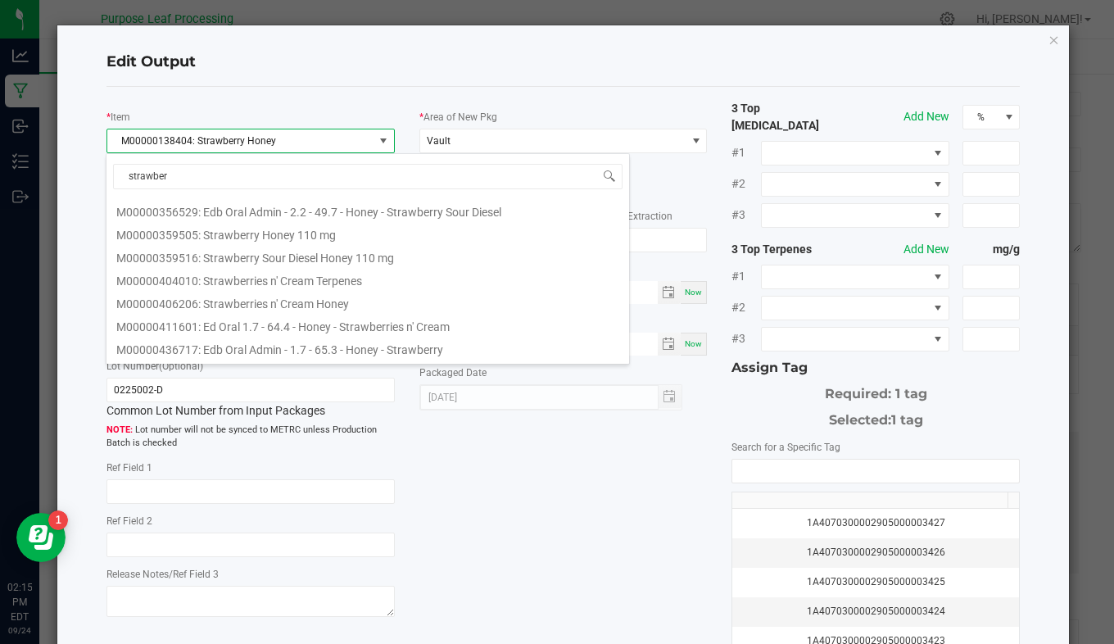
scroll to position [0, 0]
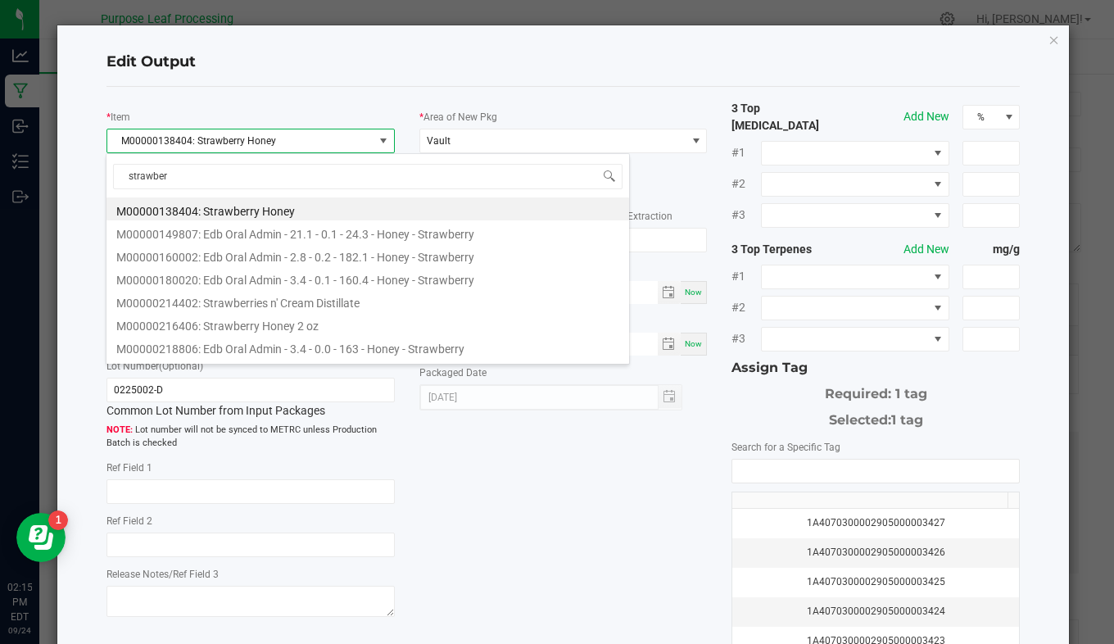
click at [361, 212] on li "M00000138404: Strawberry Honey" at bounding box center [367, 208] width 522 height 23
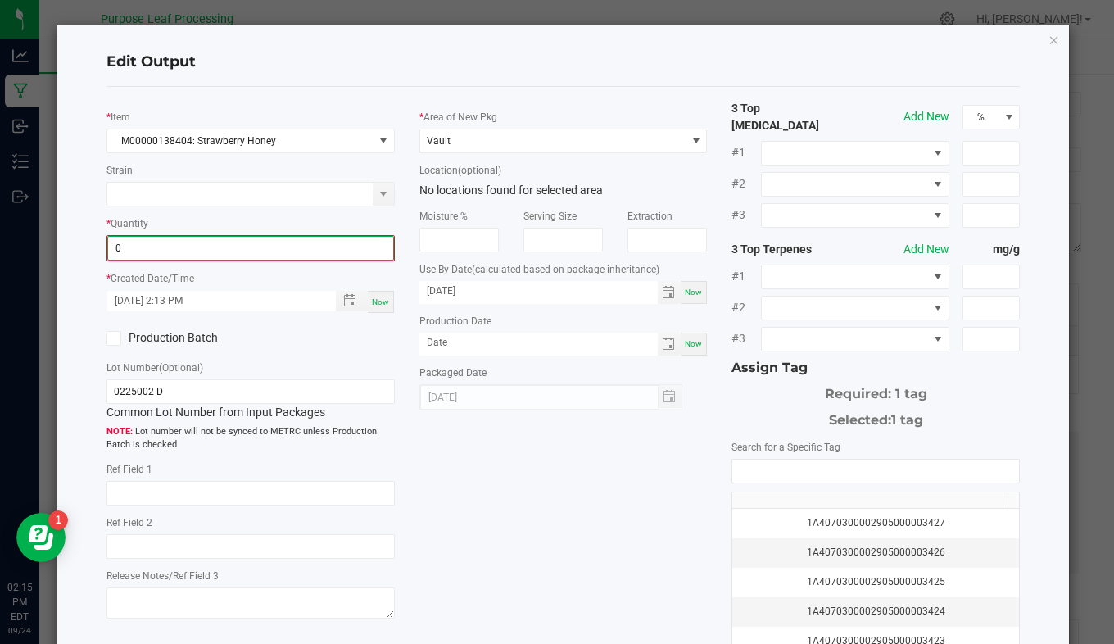
click at [222, 254] on input "0" at bounding box center [250, 248] width 285 height 23
type input "0.0000 g"
click at [1048, 38] on icon "button" at bounding box center [1053, 39] width 11 height 20
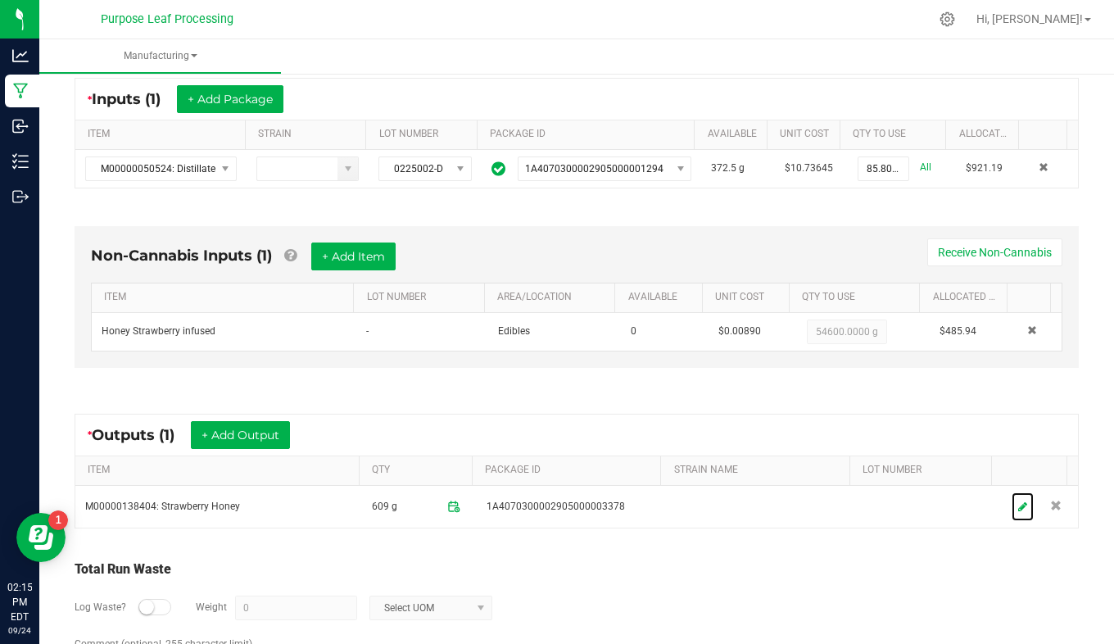
scroll to position [318, 0]
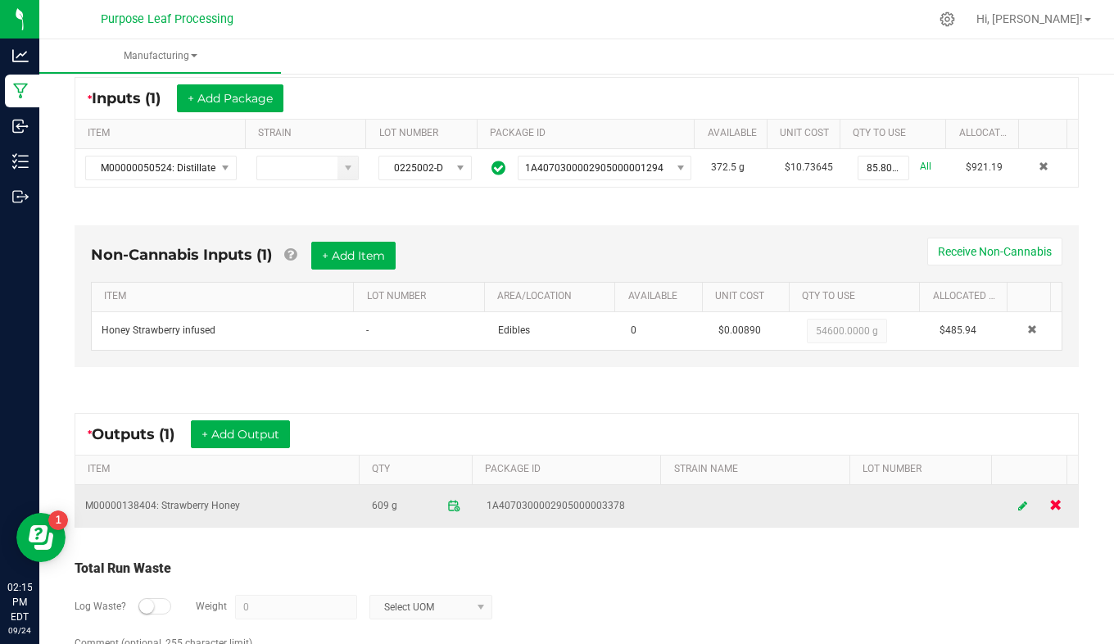
click at [1049, 500] on span at bounding box center [1055, 504] width 12 height 12
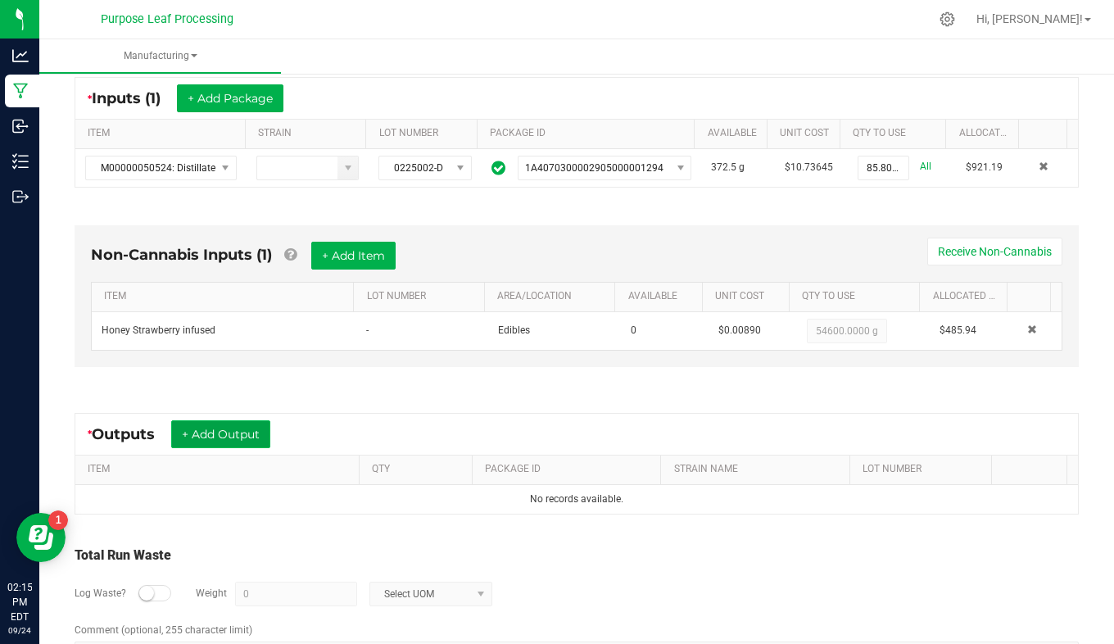
click at [218, 427] on button "+ Add Output" at bounding box center [220, 434] width 99 height 28
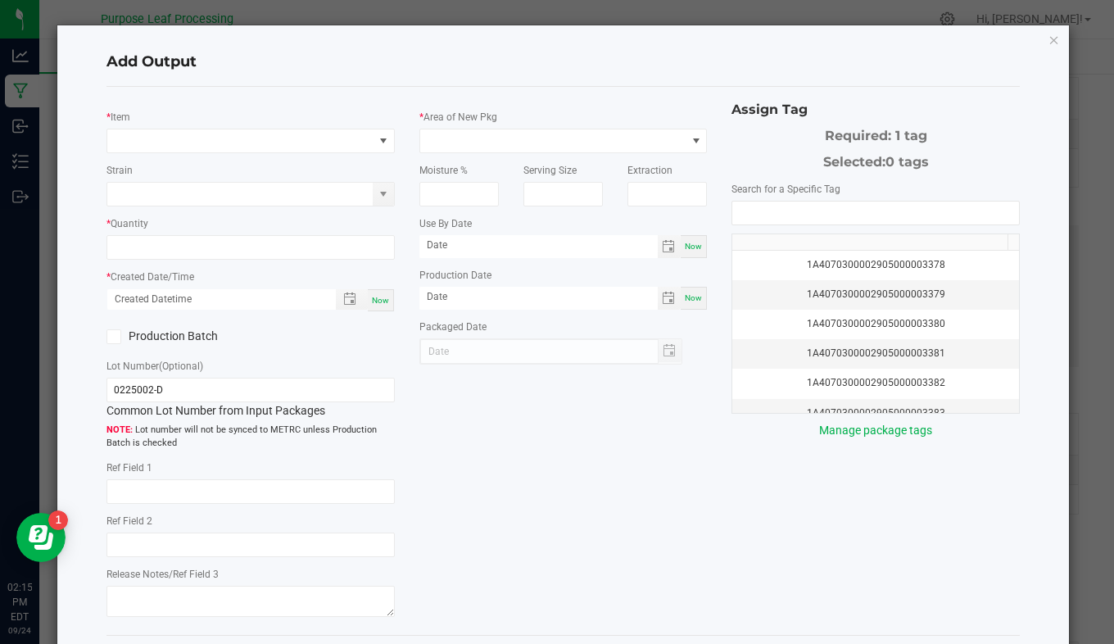
type input "[DATE]"
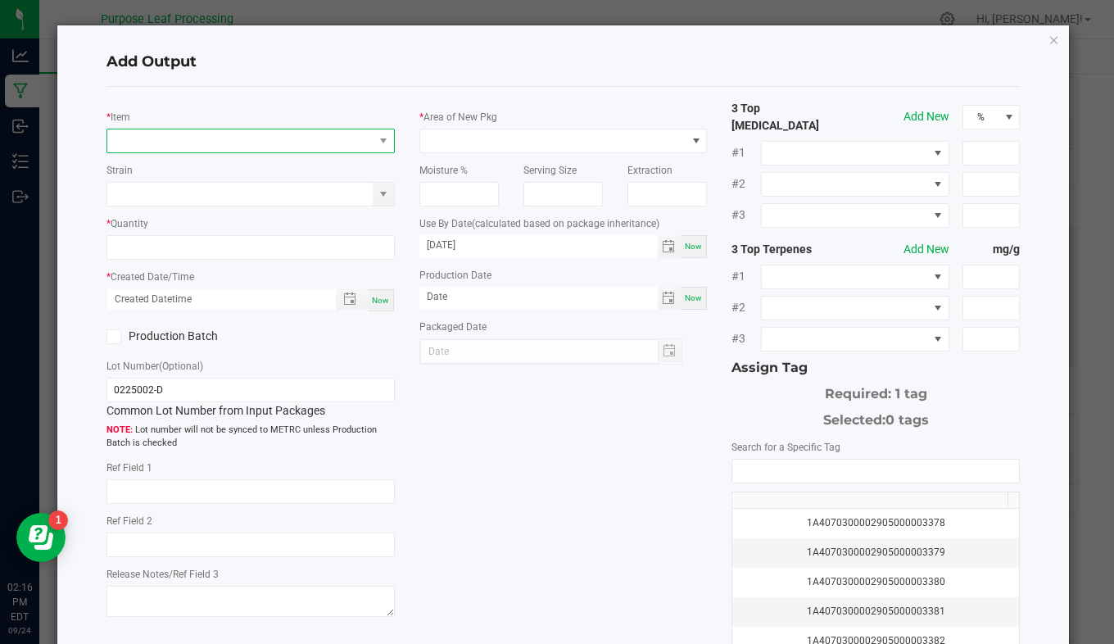
click at [233, 131] on span "NO DATA FOUND" at bounding box center [240, 140] width 266 height 23
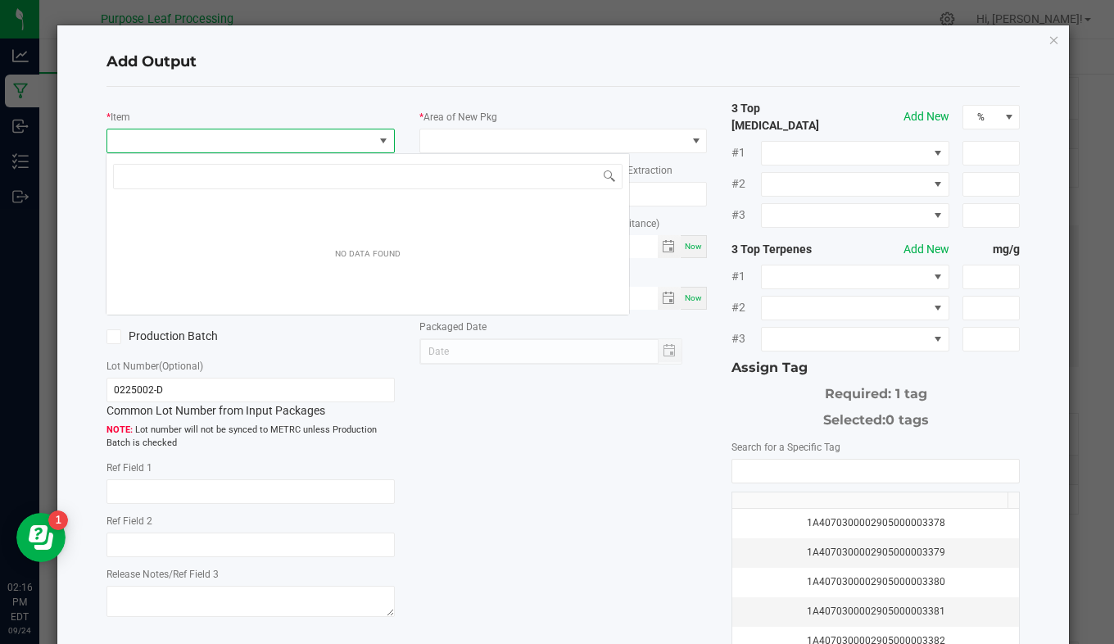
scroll to position [25, 284]
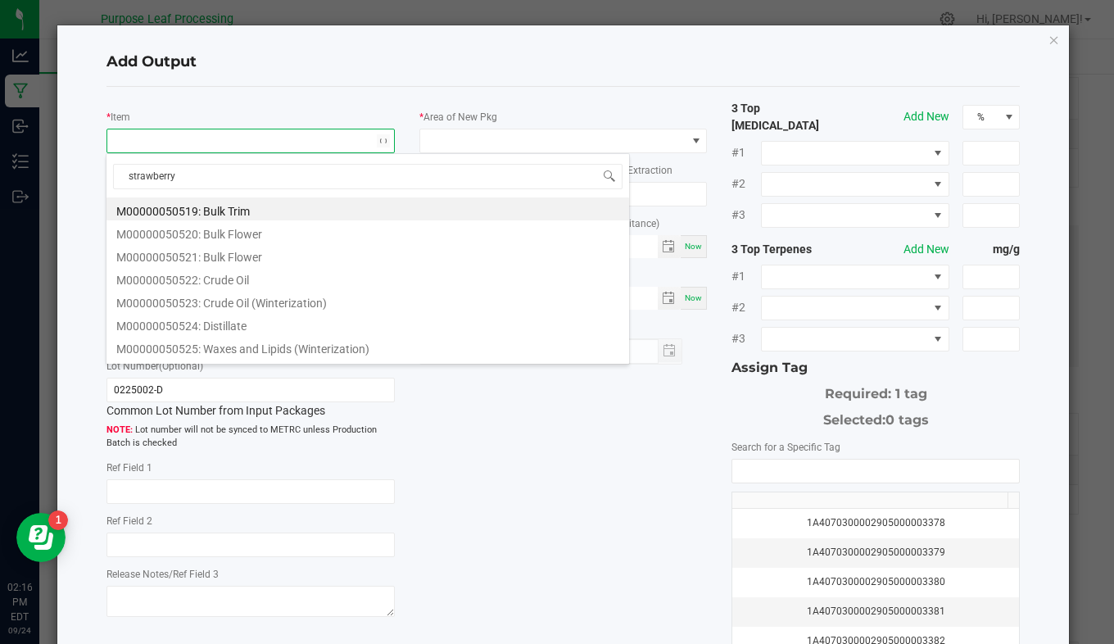
type input "strawberry h"
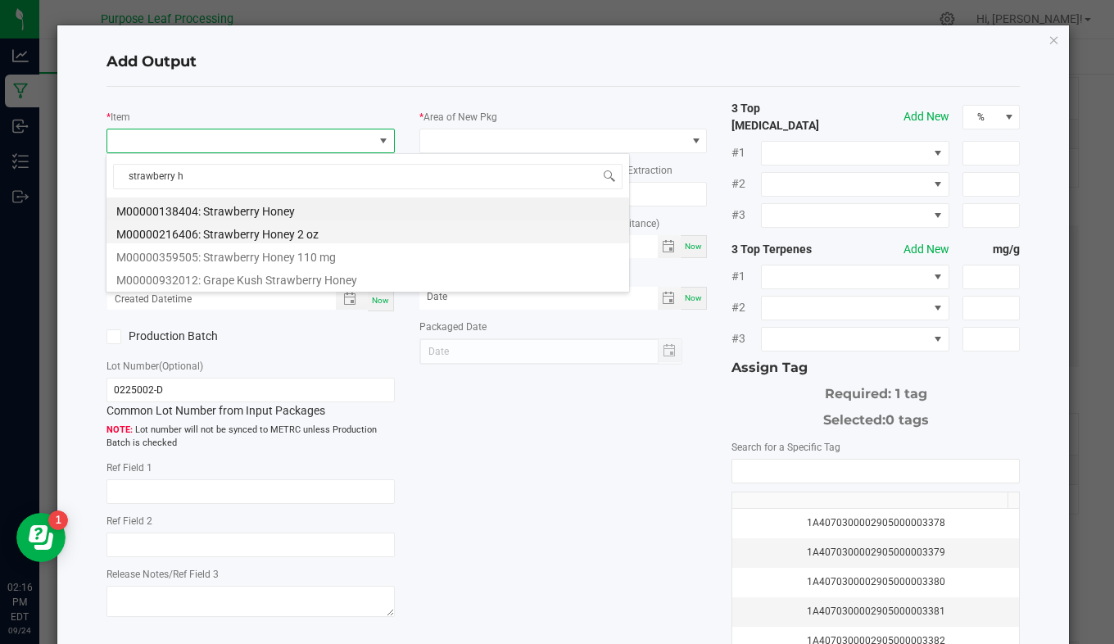
click at [251, 240] on li "M00000216406: Strawberry Honey 2 oz" at bounding box center [367, 231] width 522 height 23
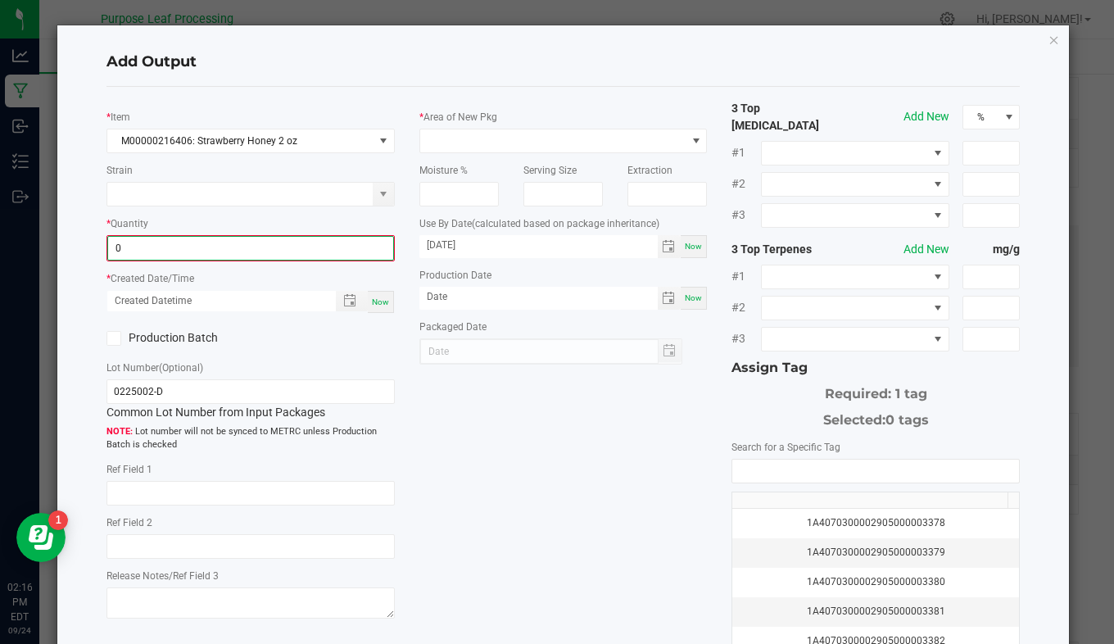
click at [254, 249] on input "0" at bounding box center [250, 248] width 285 height 23
click at [254, 249] on input "6090" at bounding box center [250, 247] width 287 height 23
type input "609.0000 g"
click at [387, 300] on div "Now" at bounding box center [381, 300] width 26 height 22
type input "[DATE] 2:16 PM"
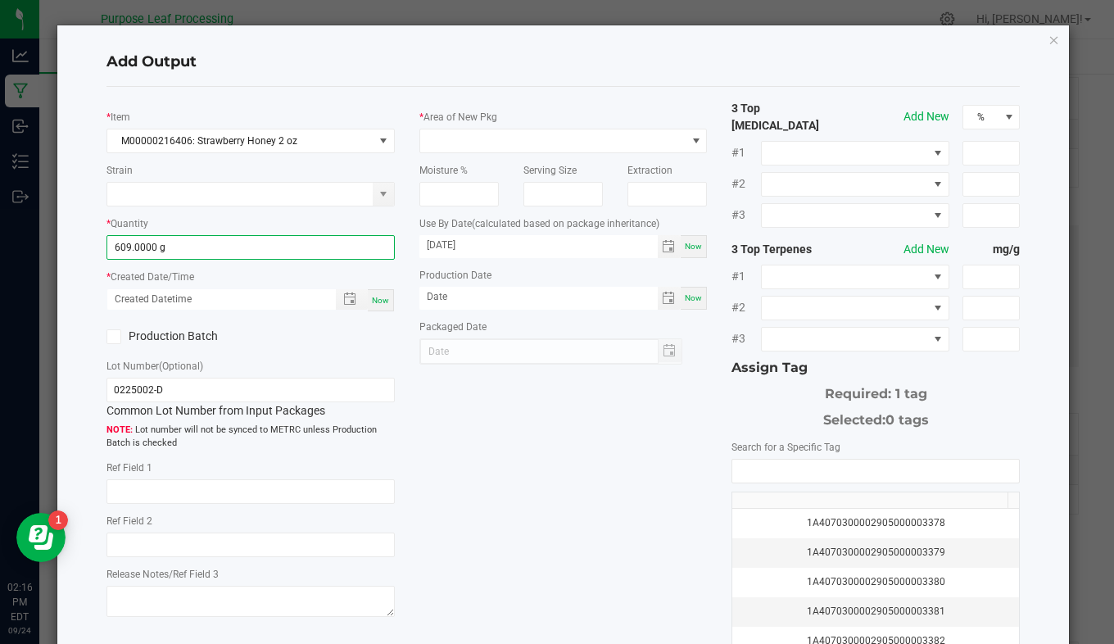
type input "[DATE]"
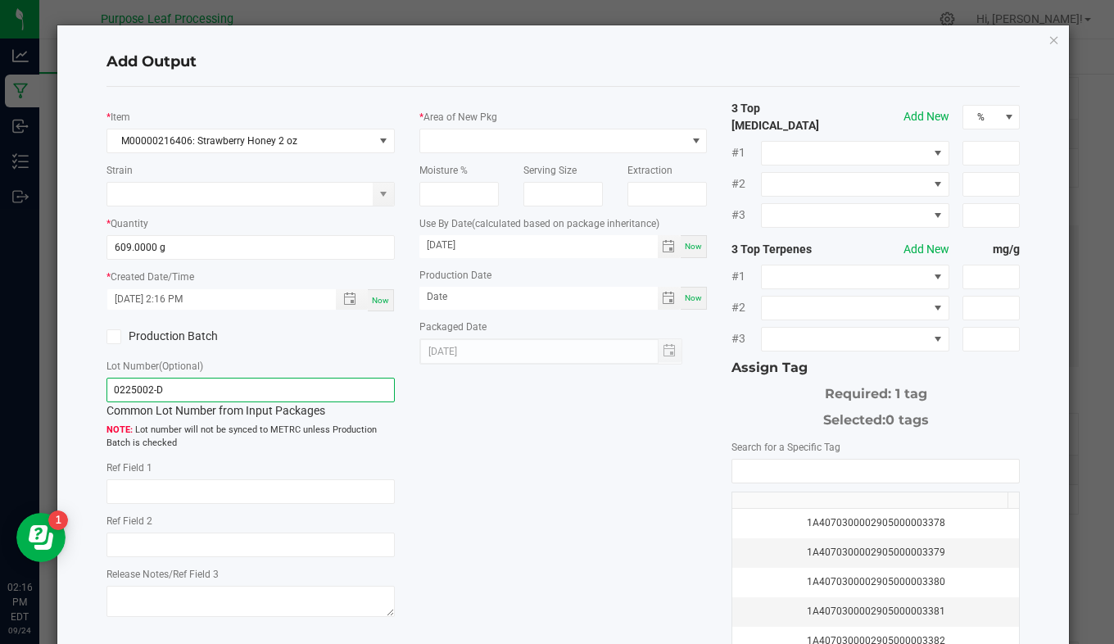
click at [191, 388] on input "0225002-D" at bounding box center [250, 389] width 288 height 25
click at [231, 422] on div "Lot number will not be synced to METRC unless Production Batch is checked" at bounding box center [250, 434] width 288 height 31
type input "609"
click at [243, 241] on input "609" at bounding box center [250, 247] width 287 height 23
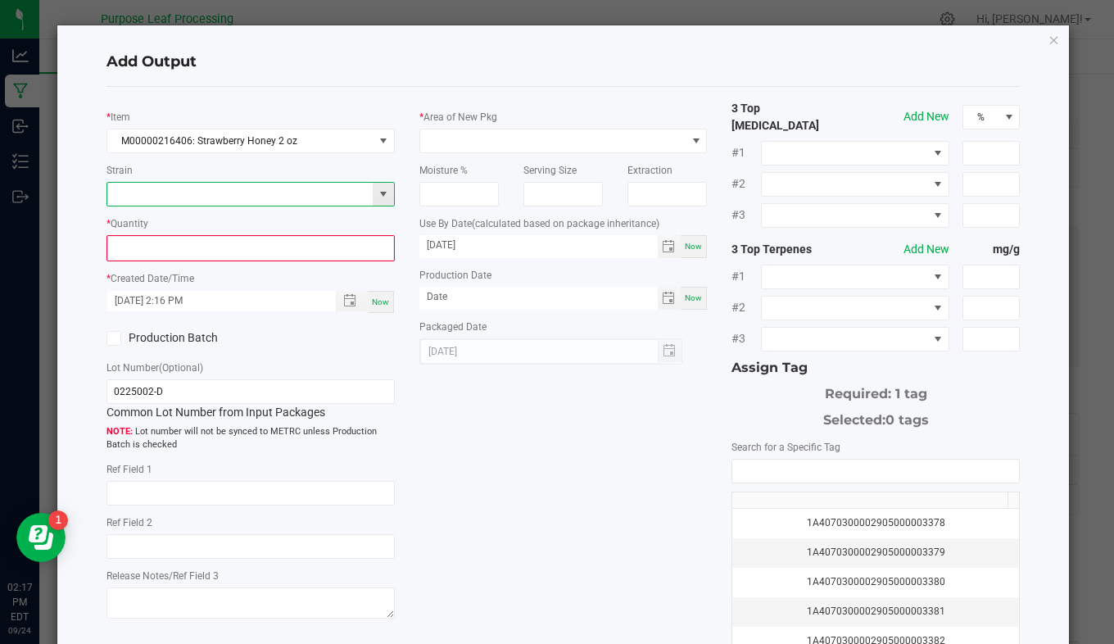
click at [266, 204] on input at bounding box center [240, 194] width 266 height 23
click at [377, 356] on div "* Item M00000216406: Strawberry Honey 2 oz Strain * Quantity * Created Date/Tim…" at bounding box center [250, 361] width 313 height 523
click at [337, 144] on span "M00000216406: Strawberry Honey 2 oz" at bounding box center [240, 140] width 266 height 23
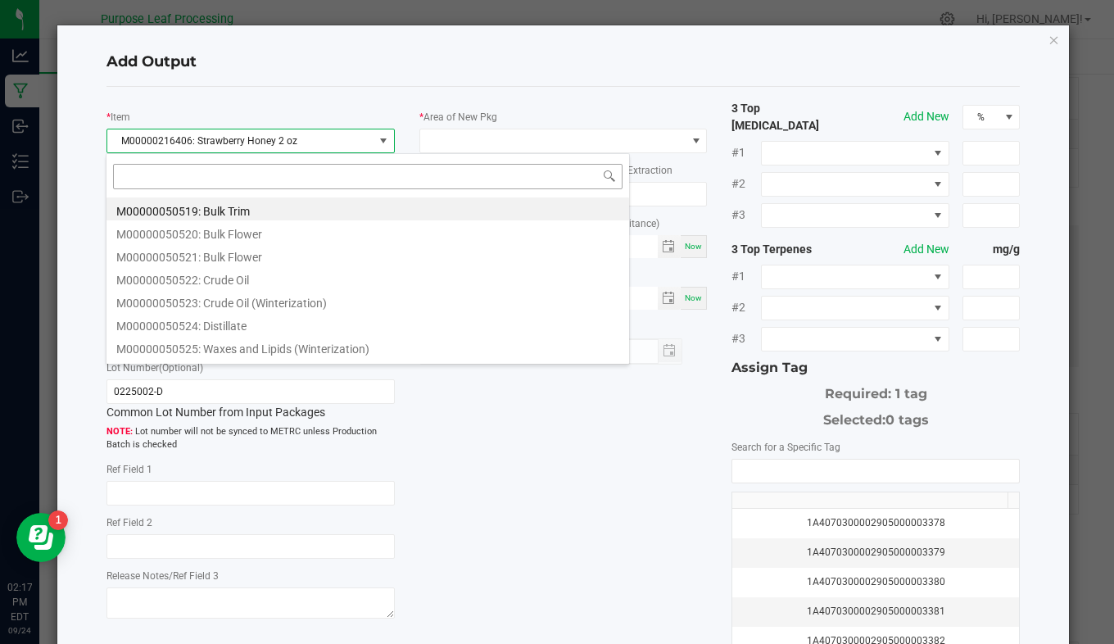
drag, startPoint x: 337, startPoint y: 144, endPoint x: 324, endPoint y: 182, distance: 39.6
click at [324, 182] on body "Analytics Manufacturing Inbound Inventory Outbound 02:17 PM EDT [DATE] 09/24 Pu…" at bounding box center [557, 322] width 1114 height 644
click at [324, 182] on input at bounding box center [367, 176] width 509 height 25
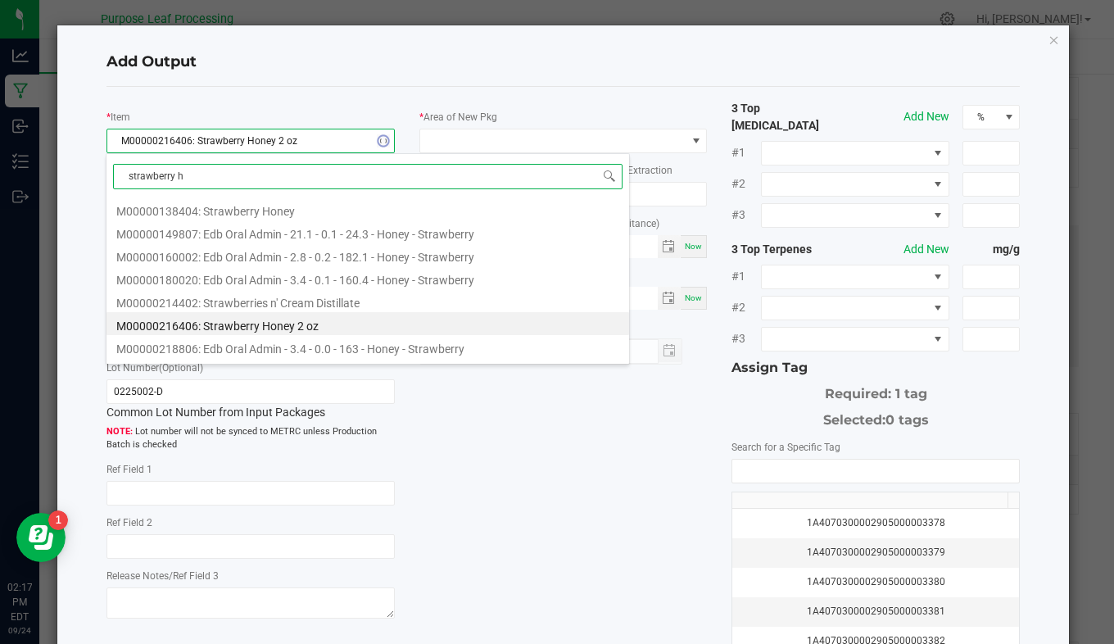
type input "strawberry ho"
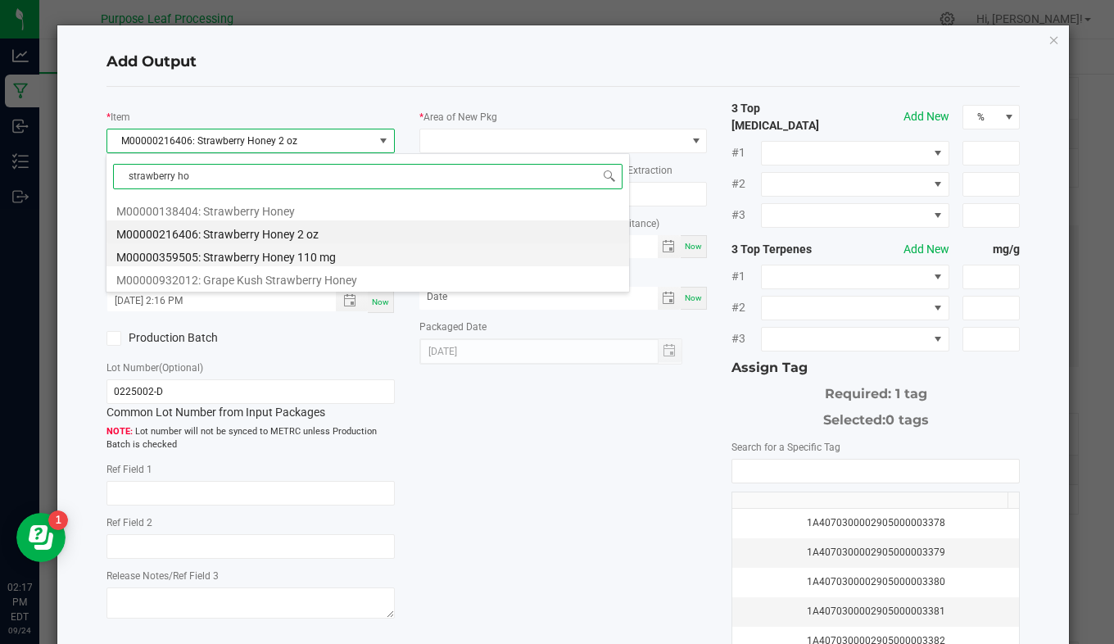
click at [309, 257] on li "M00000359505: Strawberry Honey 110 mg" at bounding box center [367, 254] width 522 height 23
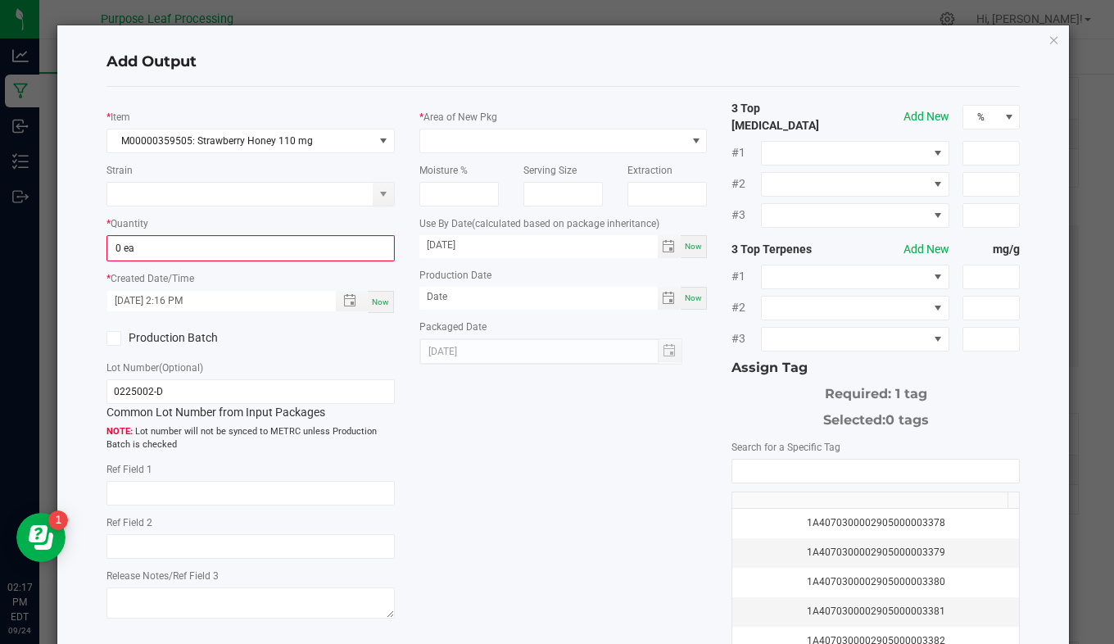
click at [254, 234] on div "* Quantity 0 ea" at bounding box center [250, 238] width 288 height 47
type input "0"
click at [253, 248] on input "0" at bounding box center [250, 248] width 285 height 23
type input "609 ea"
click at [375, 305] on span "Now" at bounding box center [380, 300] width 17 height 9
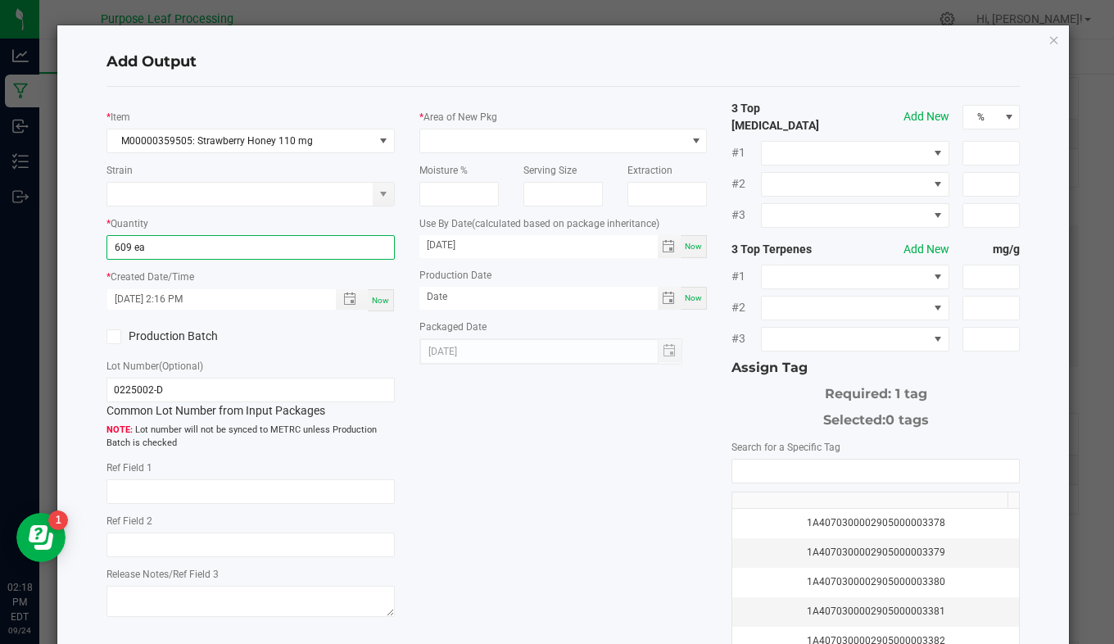
type input "[DATE] 2:18 PM"
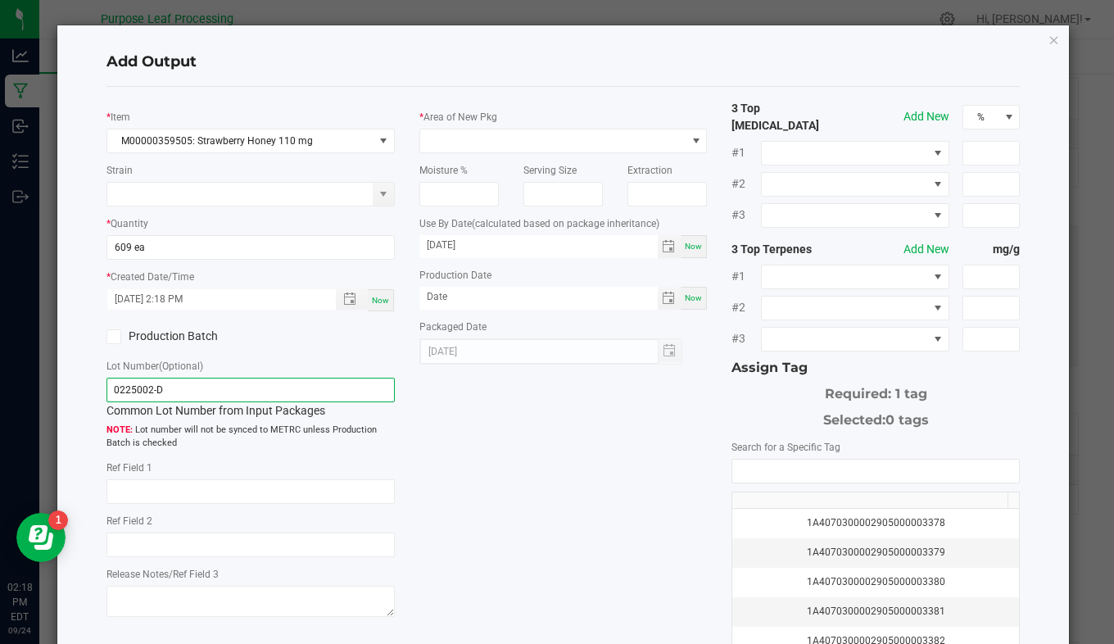
click at [279, 402] on input "0225002-D" at bounding box center [250, 389] width 288 height 25
click at [281, 402] on input "0225002-D" at bounding box center [250, 389] width 288 height 25
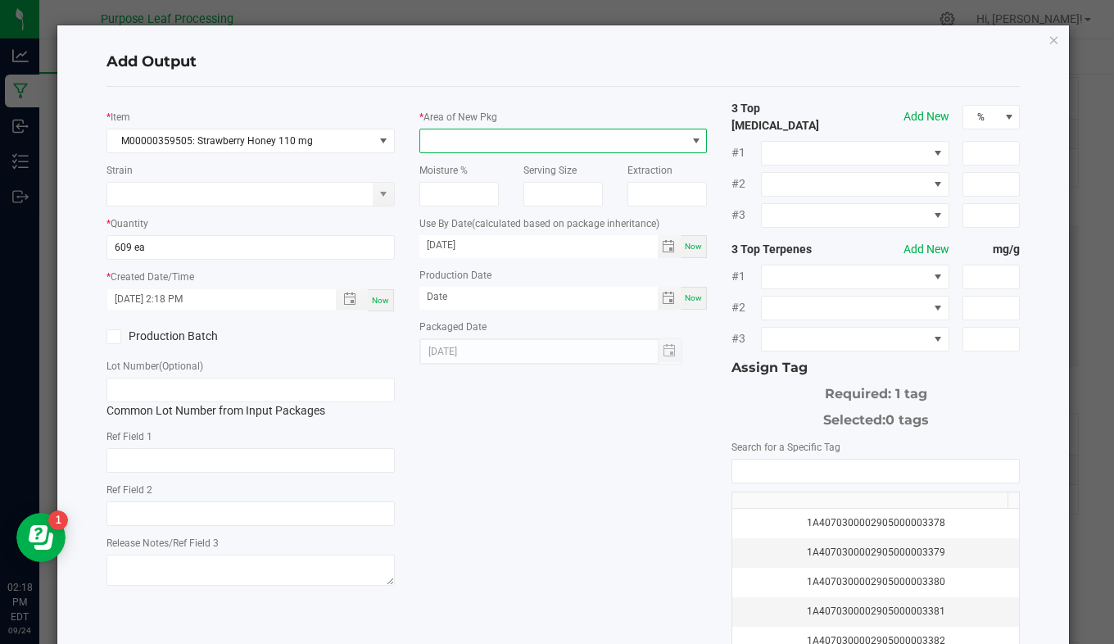
click at [496, 139] on span at bounding box center [553, 140] width 266 height 23
type input "vault"
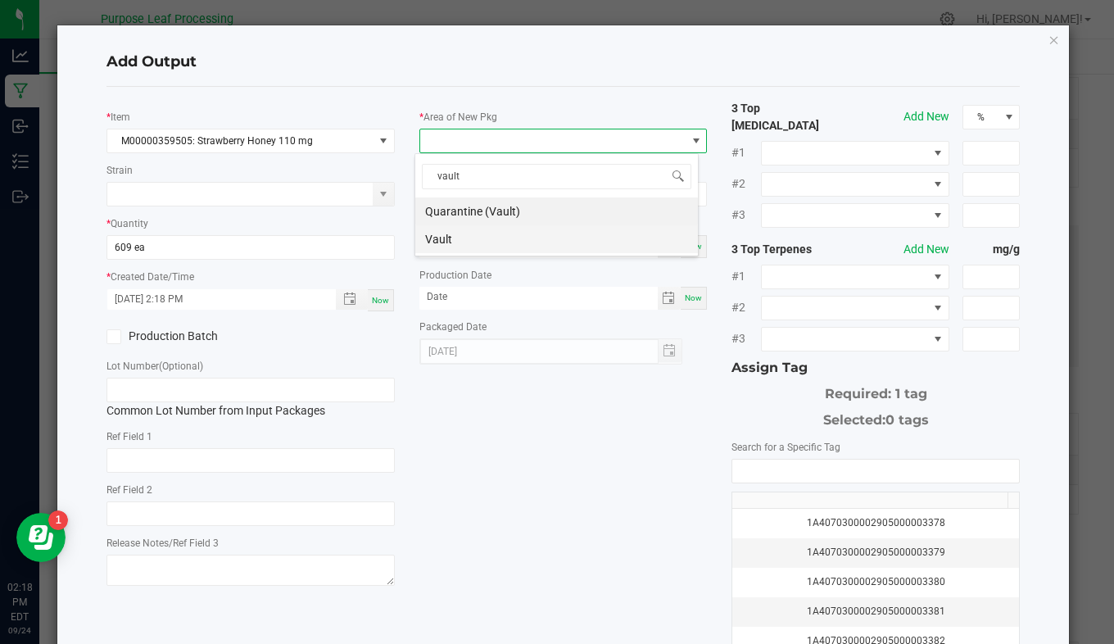
click at [499, 250] on li "Vault" at bounding box center [556, 239] width 282 height 28
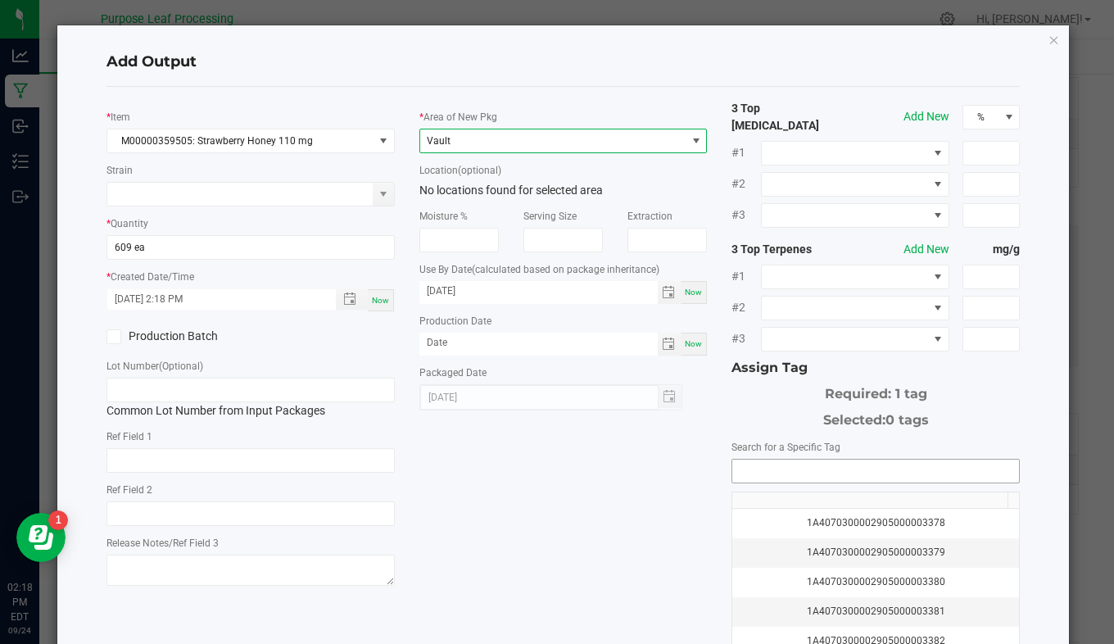
click at [764, 470] on input "NO DATA FOUND" at bounding box center [875, 470] width 287 height 23
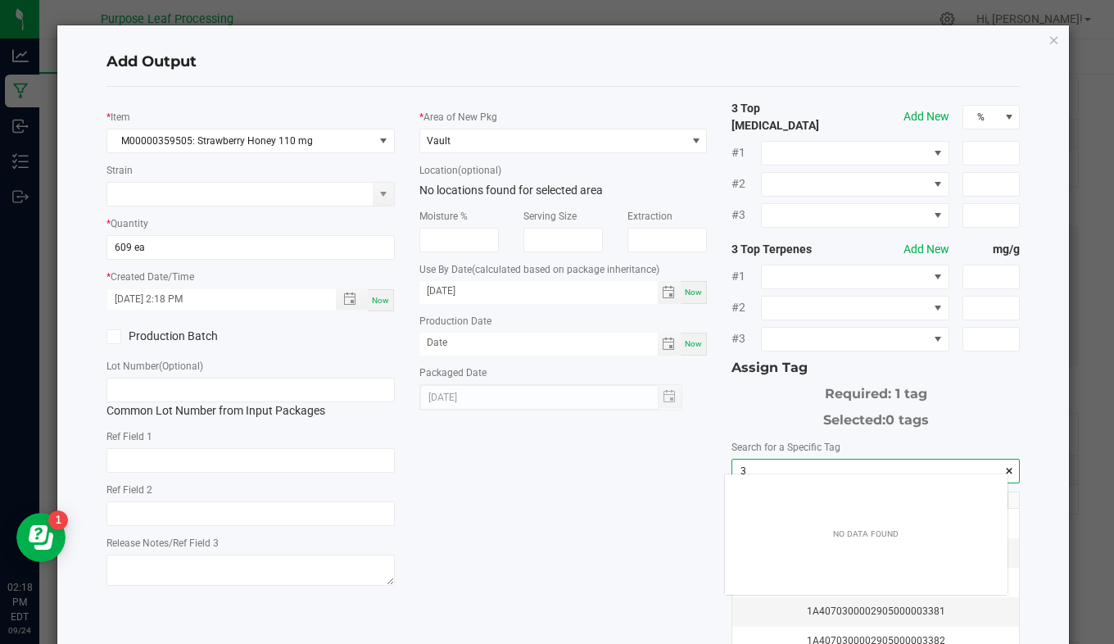
scroll to position [23, 282]
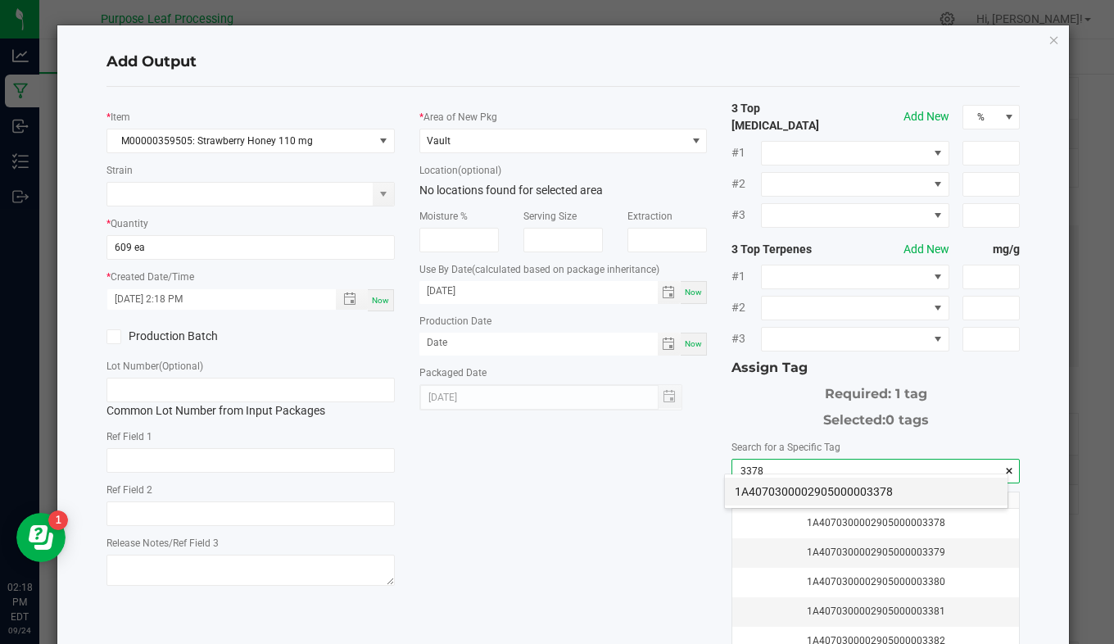
click at [770, 483] on li "1A4070300002905000003378" at bounding box center [866, 491] width 282 height 28
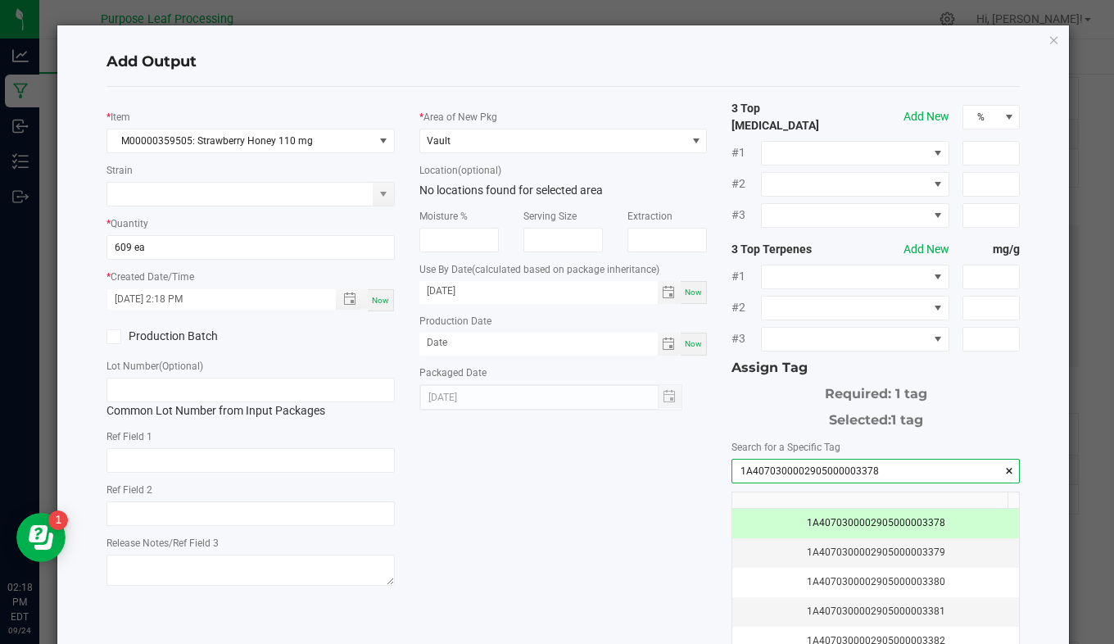
scroll to position [138, 0]
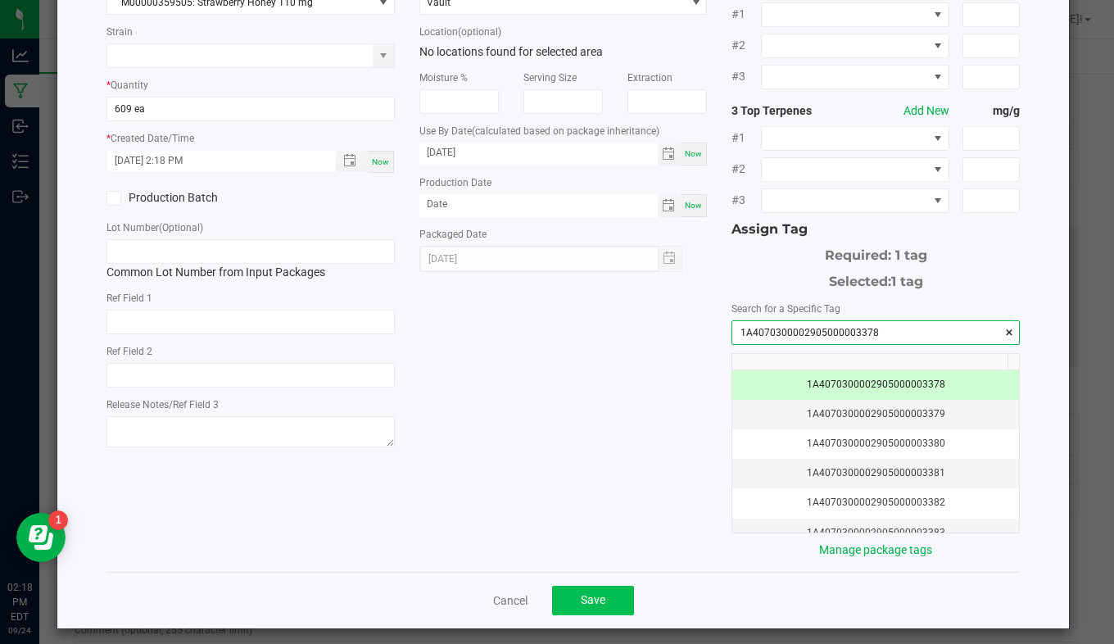
type input "1A4070300002905000003378"
click at [581, 594] on span "Save" at bounding box center [593, 599] width 25 height 13
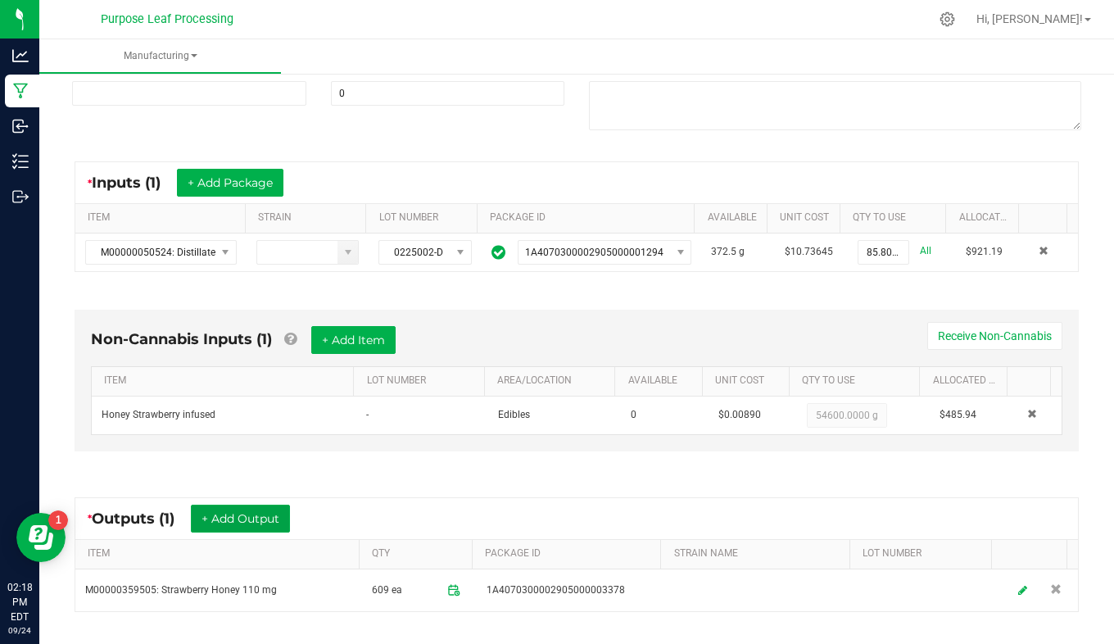
scroll to position [233, 0]
click at [308, 332] on div "Non-Cannabis Inputs (1) + Add Item Receive Non-Cannabis" at bounding box center [576, 347] width 971 height 40
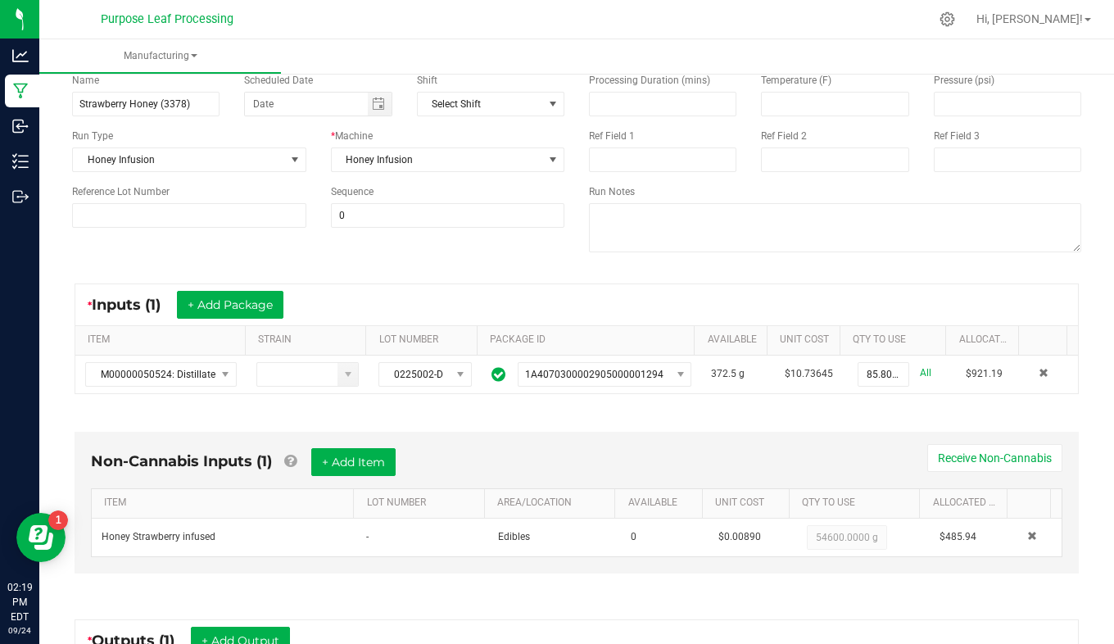
scroll to position [0, 0]
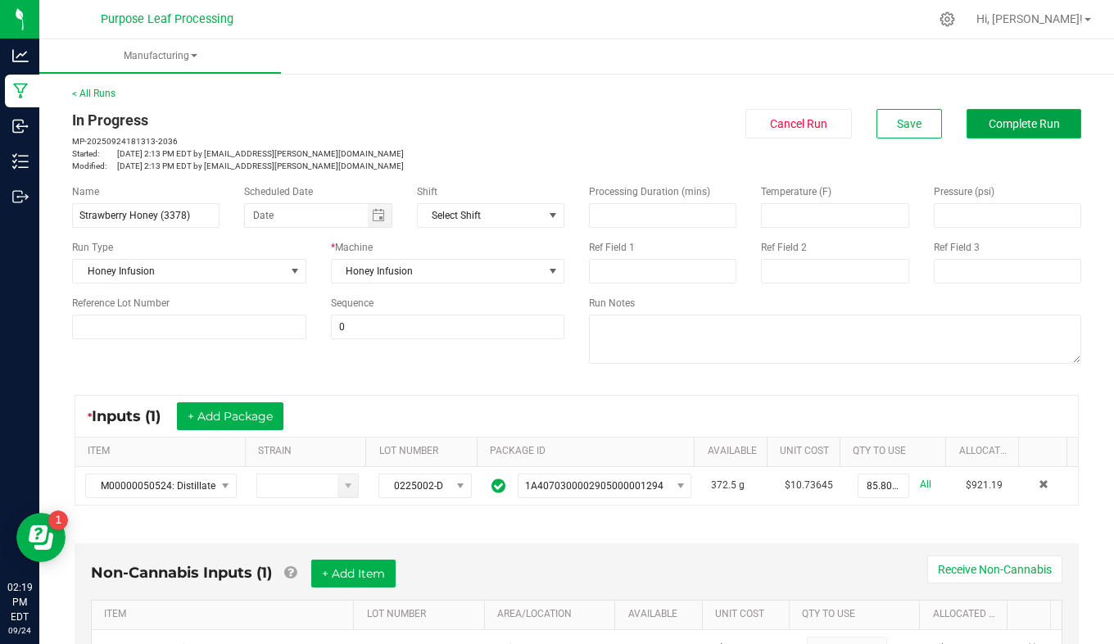
click at [1036, 129] on span "Complete Run" at bounding box center [1023, 123] width 71 height 13
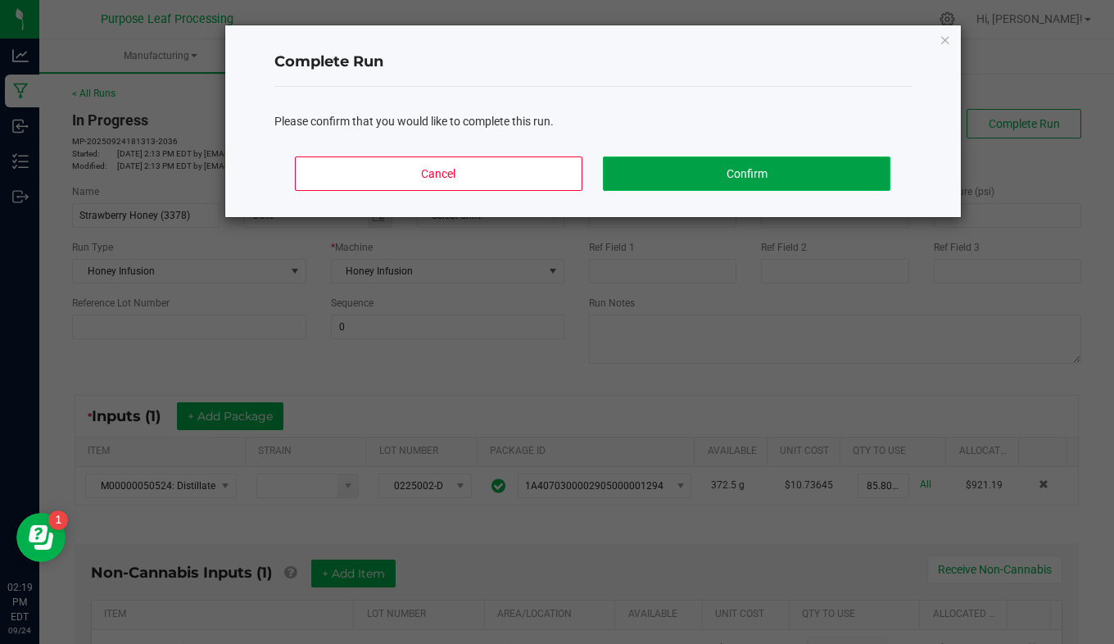
click at [758, 186] on button "Confirm" at bounding box center [746, 173] width 287 height 34
